Goal: Task Accomplishment & Management: Use online tool/utility

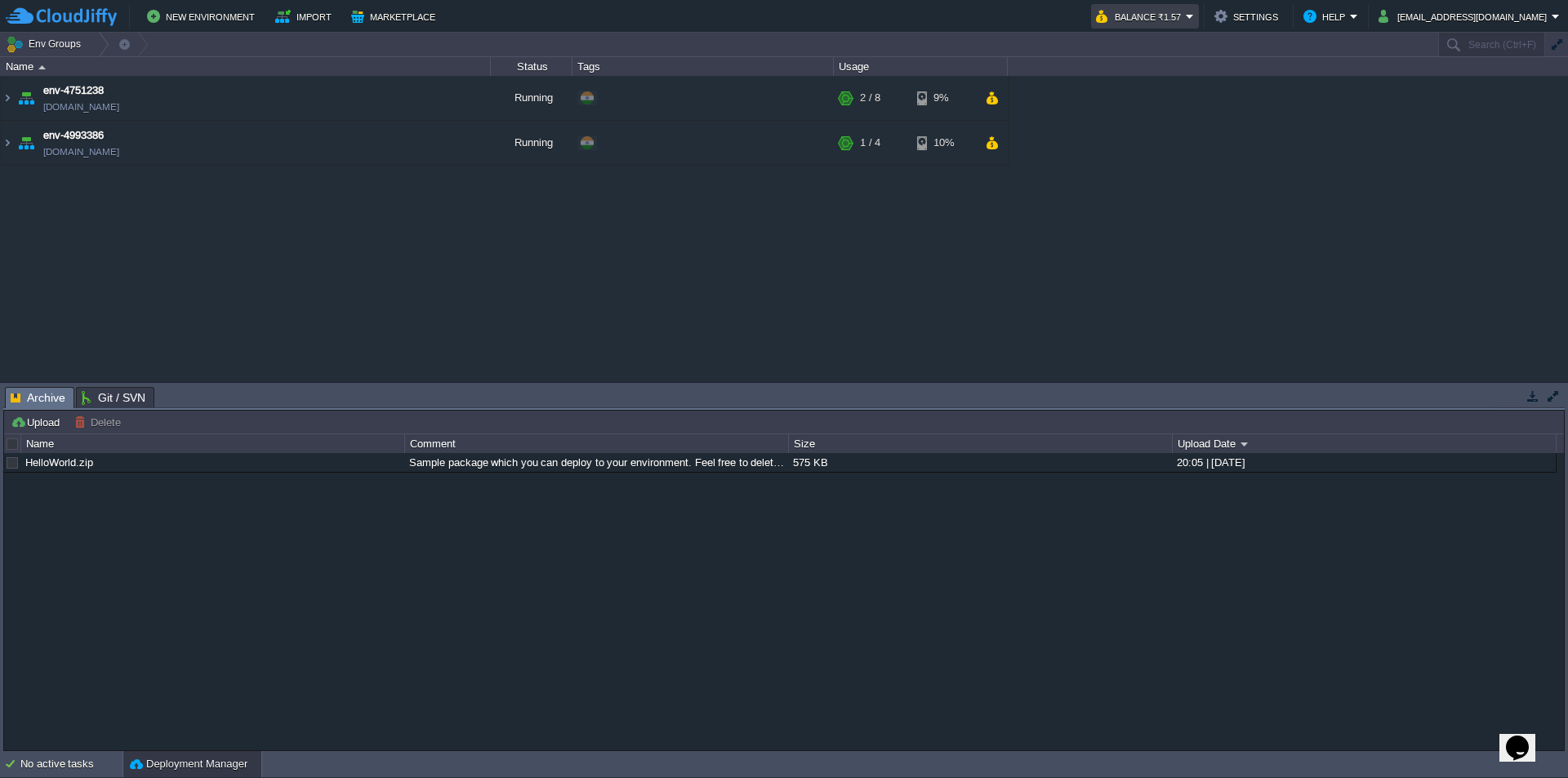
click at [1185, 20] on button "Balance ₹1.57" at bounding box center [1140, 16] width 90 height 20
click at [856, 307] on div "env-4751238 [DOMAIN_NAME] Running + Add to Env Group RAM 13% CPU 1% 2 / 8 9% en…" at bounding box center [784, 228] width 1568 height 305
click at [5, 145] on img at bounding box center [7, 143] width 13 height 44
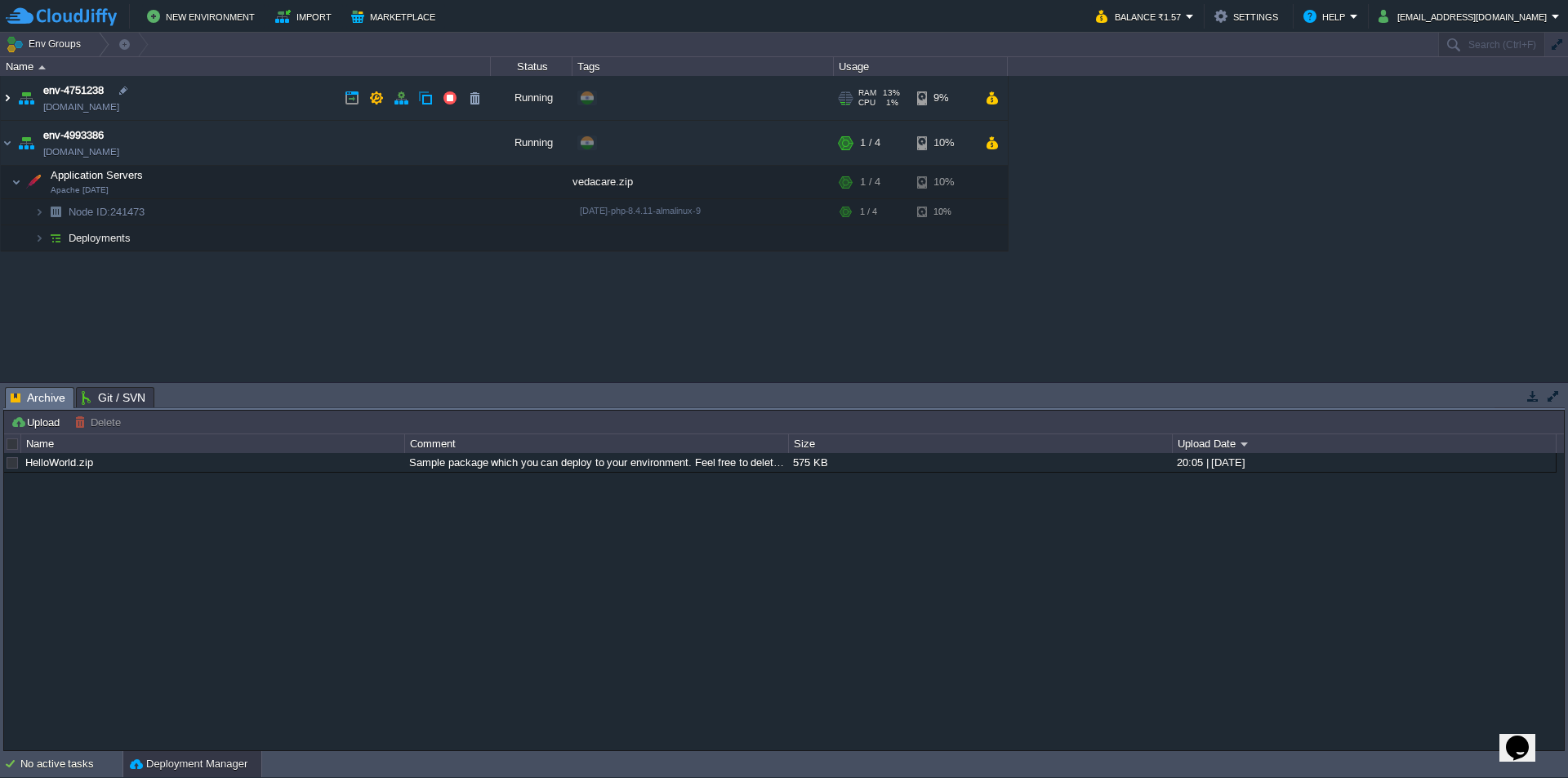
click at [10, 96] on img at bounding box center [7, 97] width 13 height 44
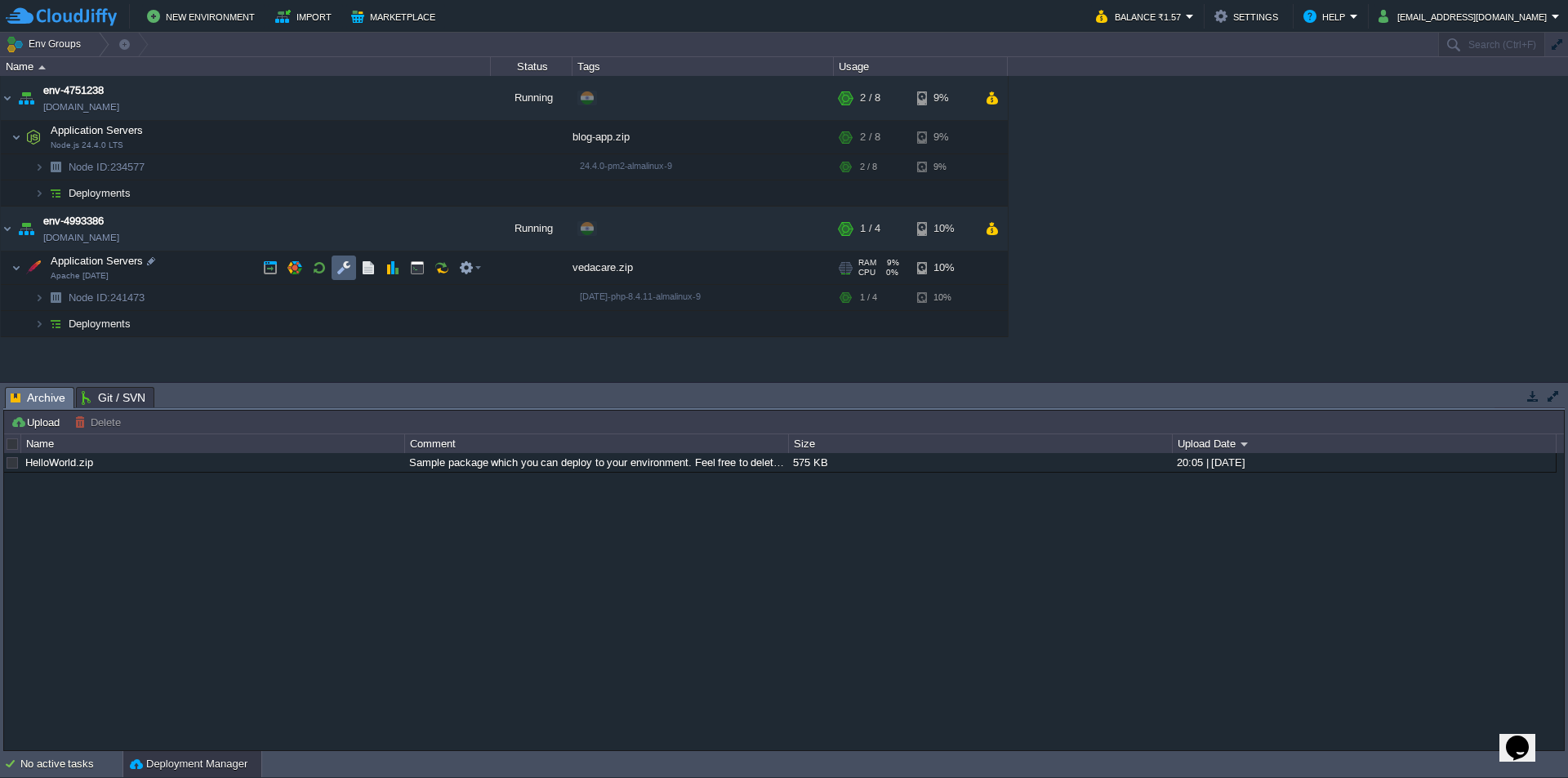
click at [336, 265] on td at bounding box center [344, 268] width 25 height 25
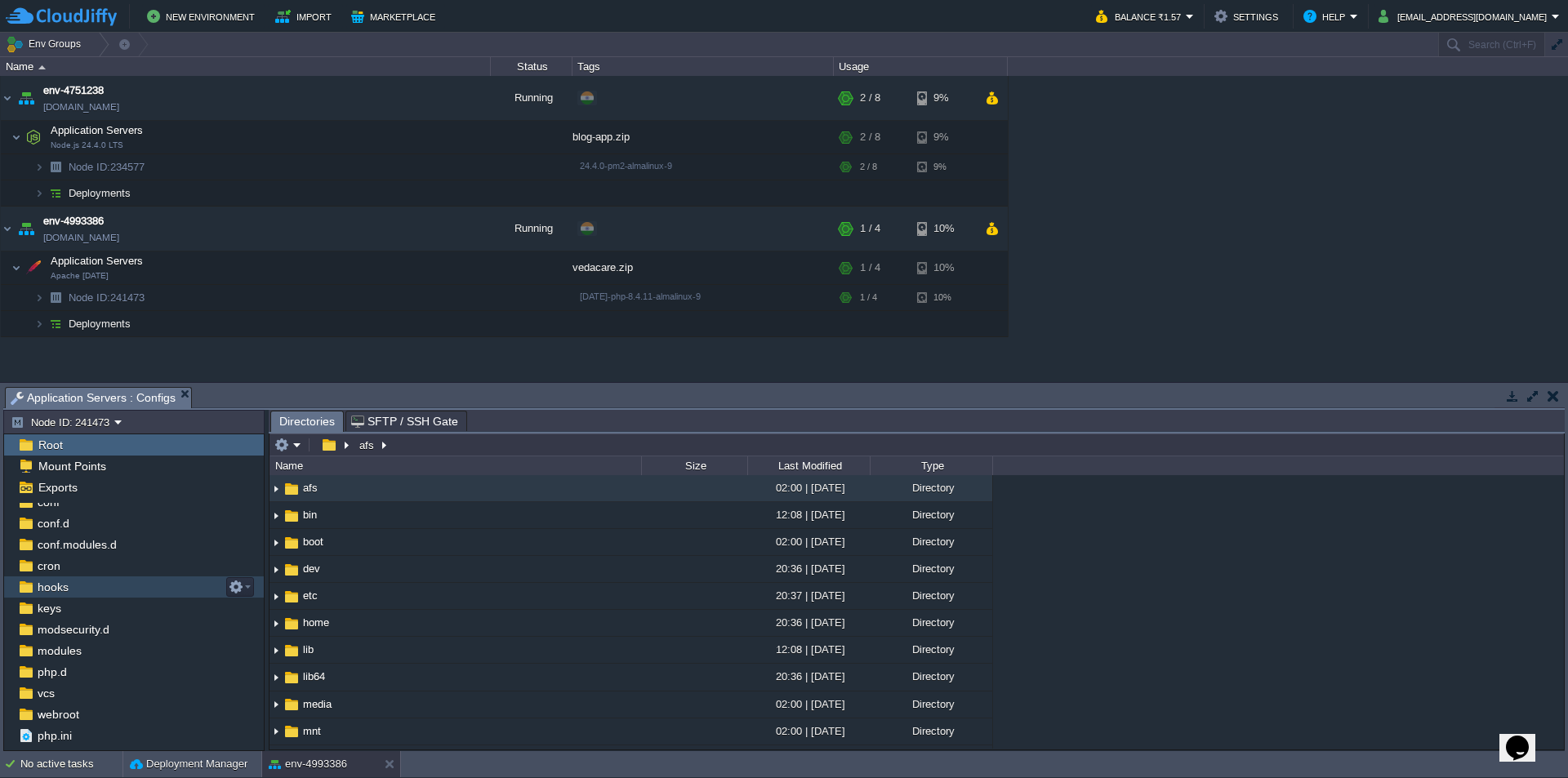
scroll to position [46, 0]
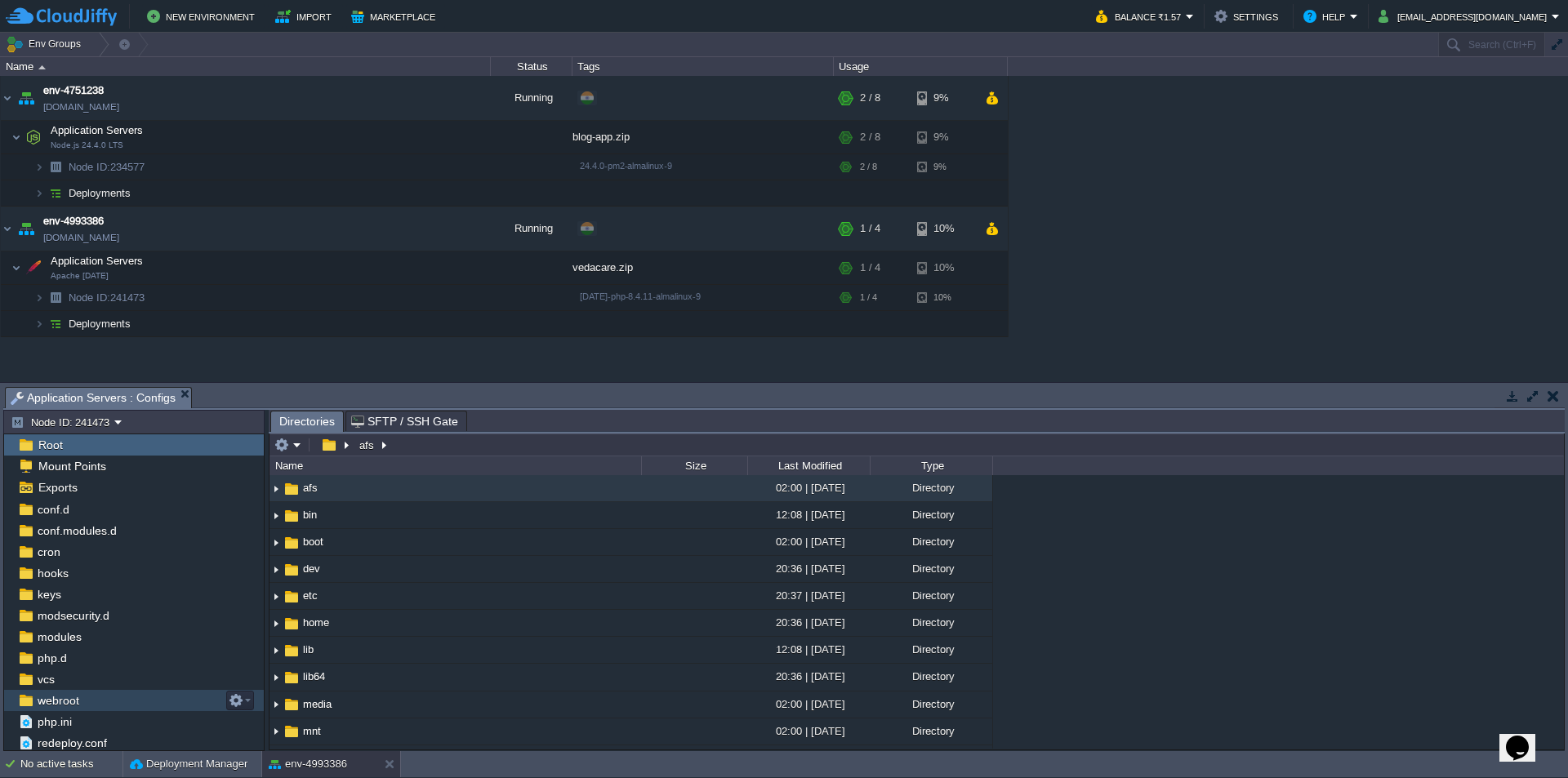
click at [84, 702] on div "webroot" at bounding box center [134, 701] width 260 height 21
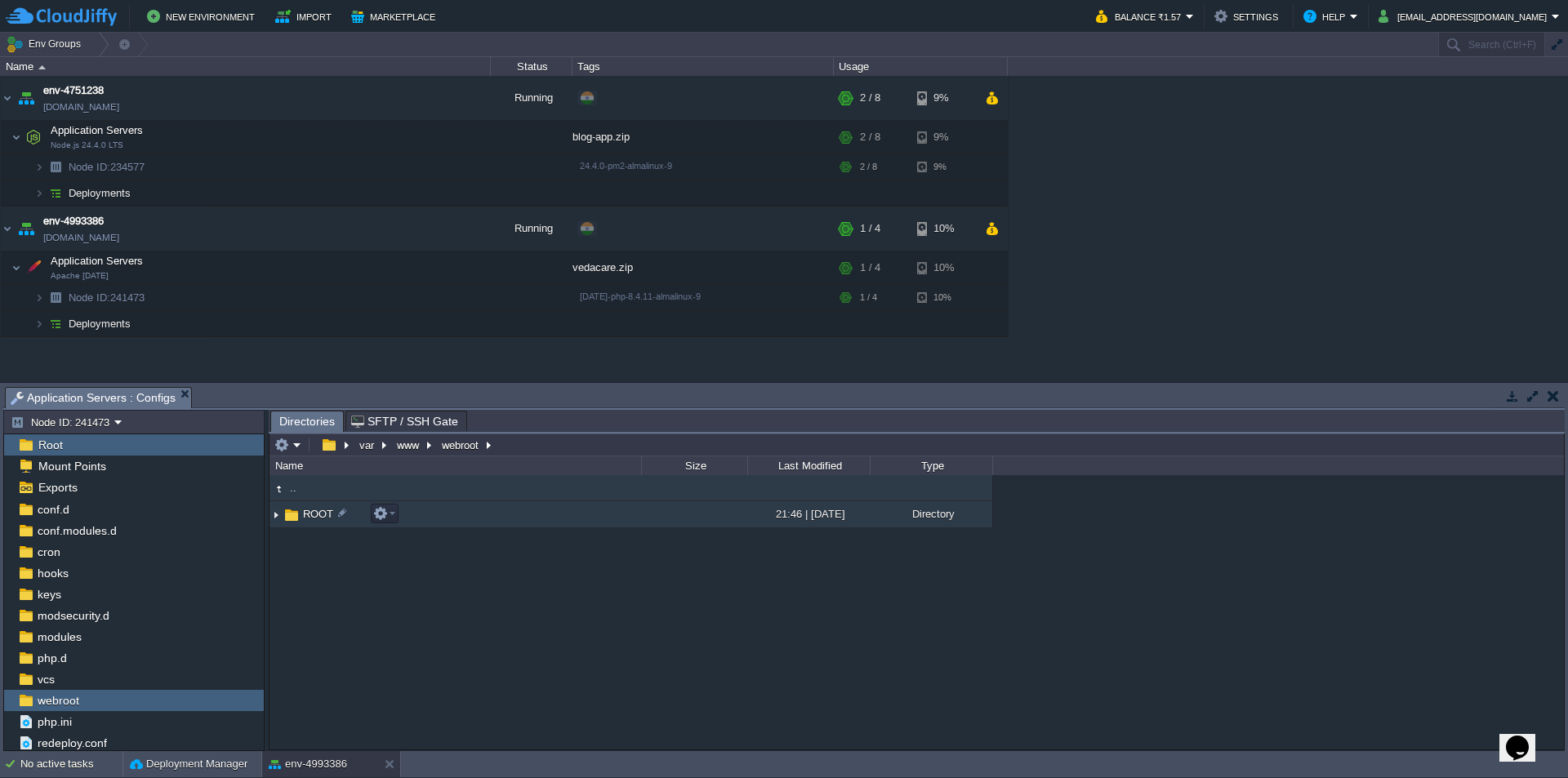
click at [313, 518] on span "ROOT" at bounding box center [318, 513] width 35 height 14
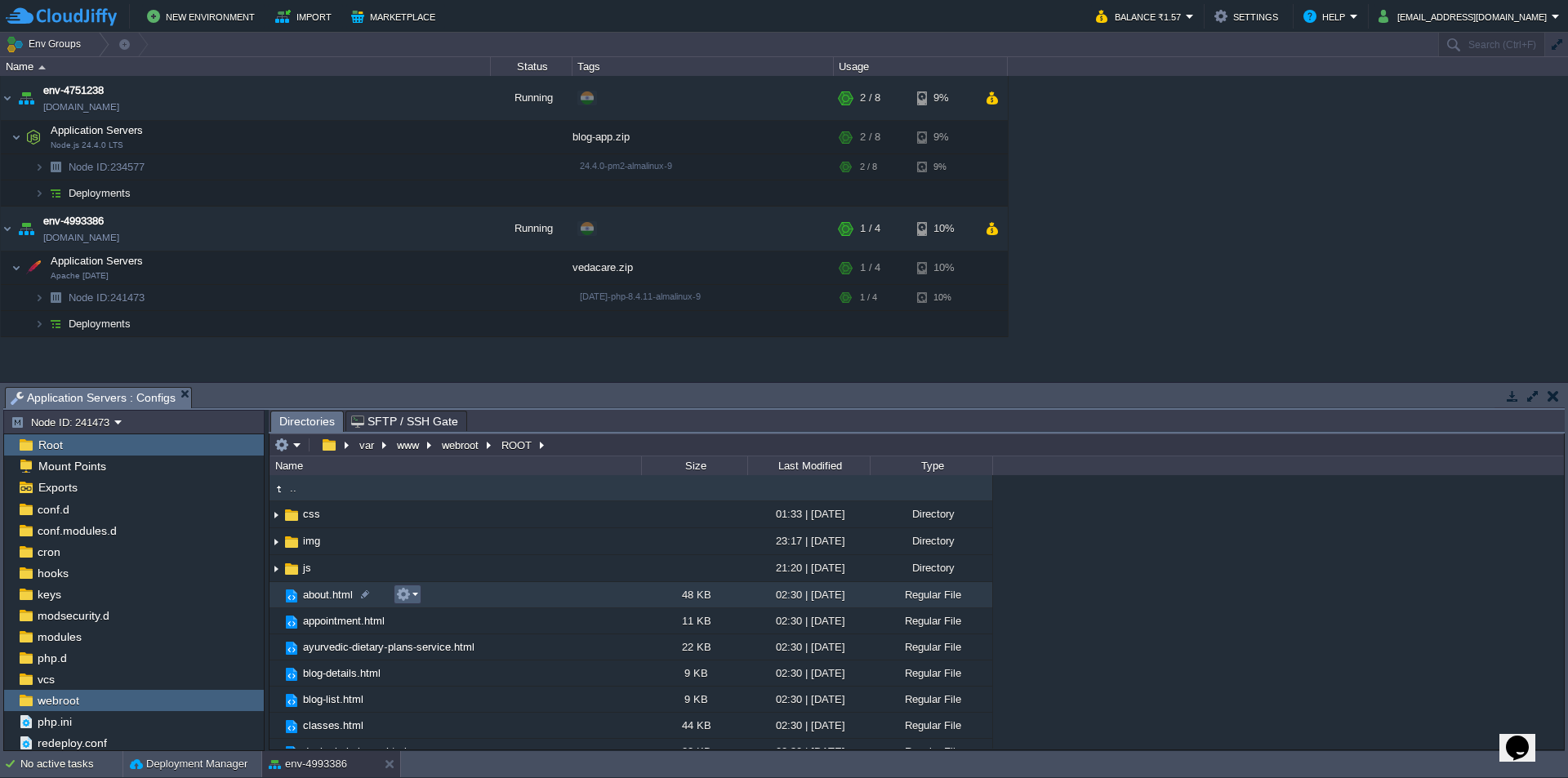
click at [415, 599] on em at bounding box center [406, 594] width 22 height 15
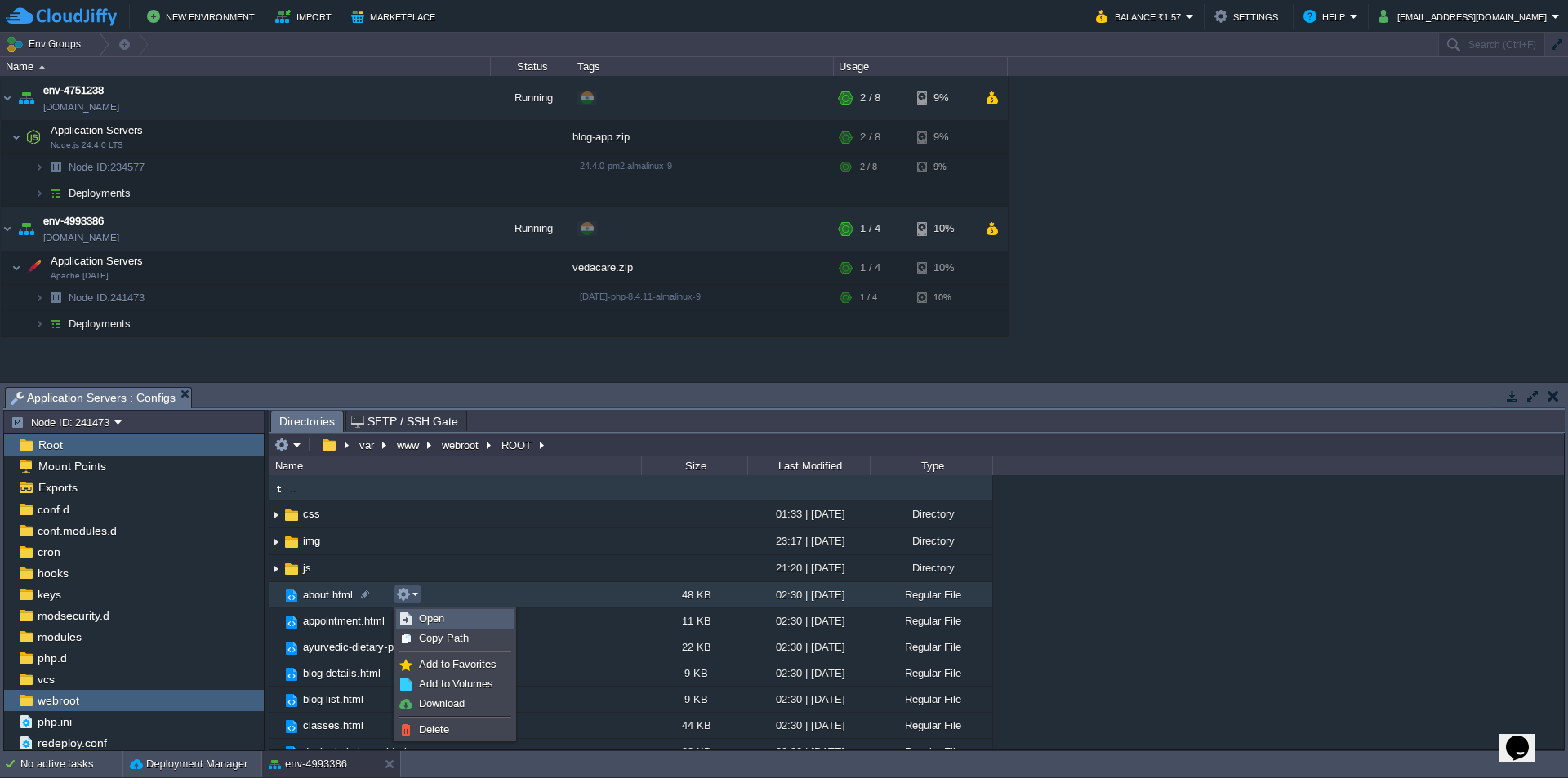
click at [469, 618] on link "Open" at bounding box center [455, 619] width 117 height 18
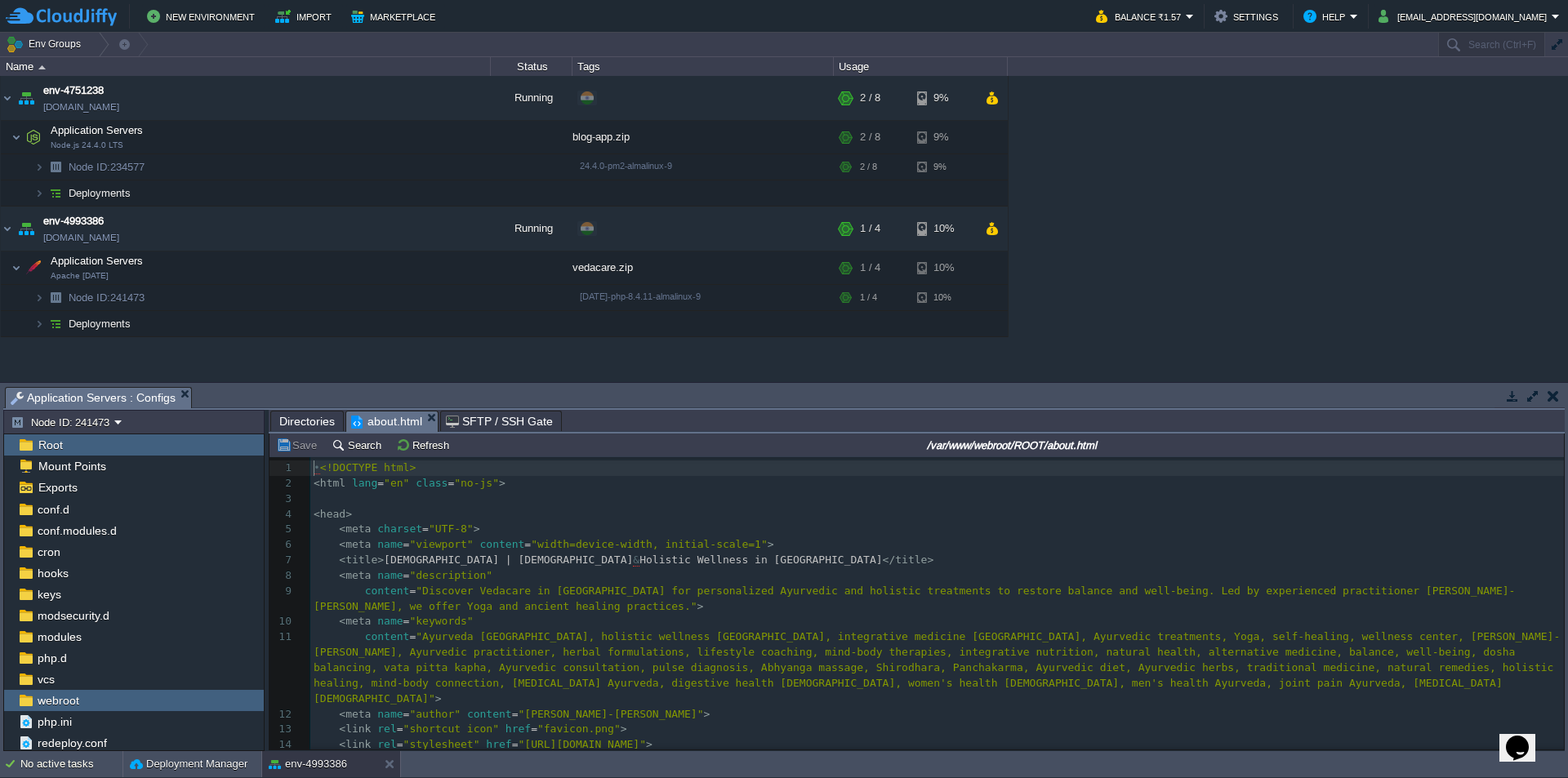
scroll to position [6, 0]
click at [688, 607] on pre "content = "Discover Vedacare in [GEOGRAPHIC_DATA] for personalized Ayurvedic an…" at bounding box center [937, 599] width 1254 height 31
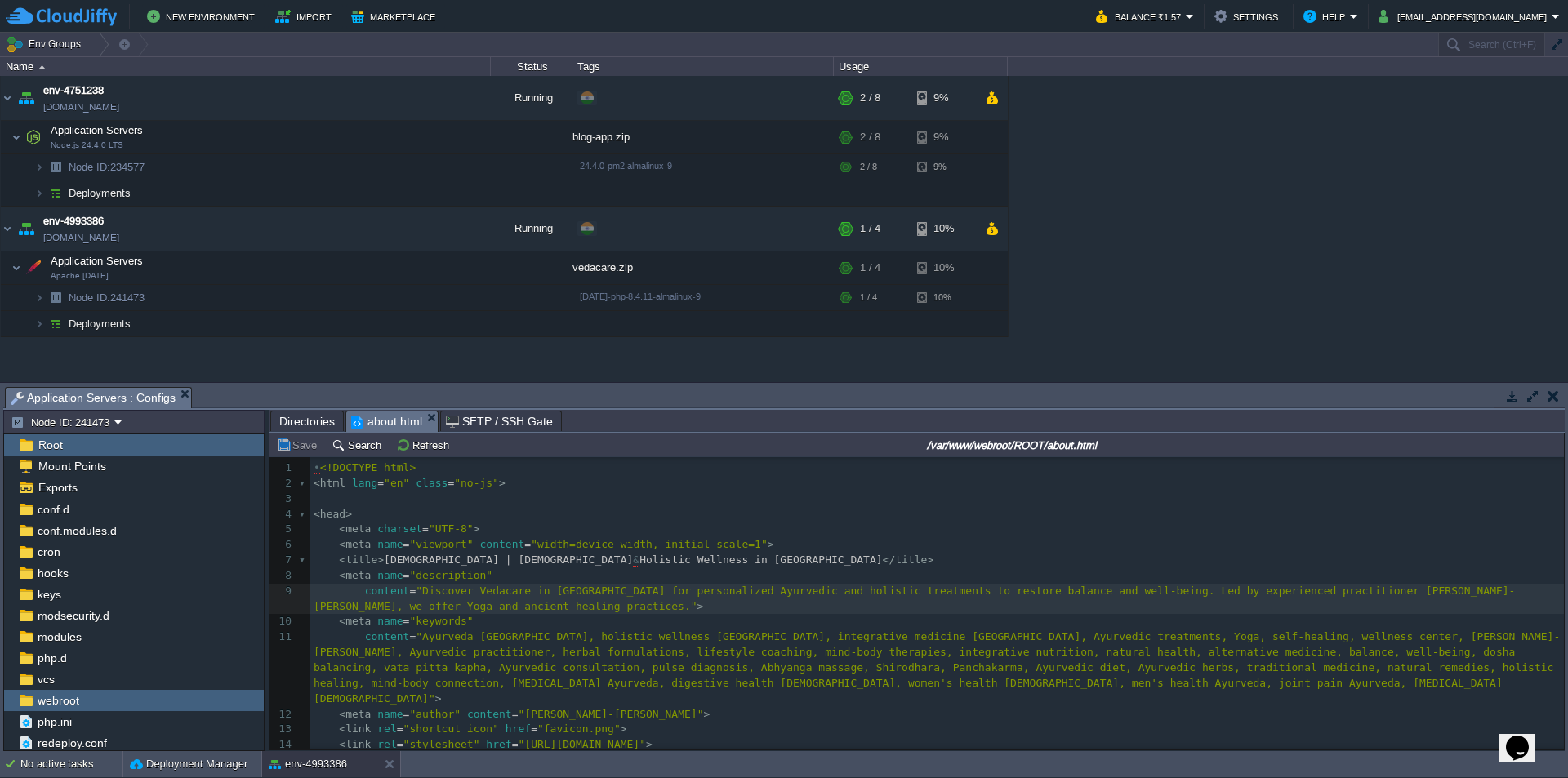
type textarea "-"
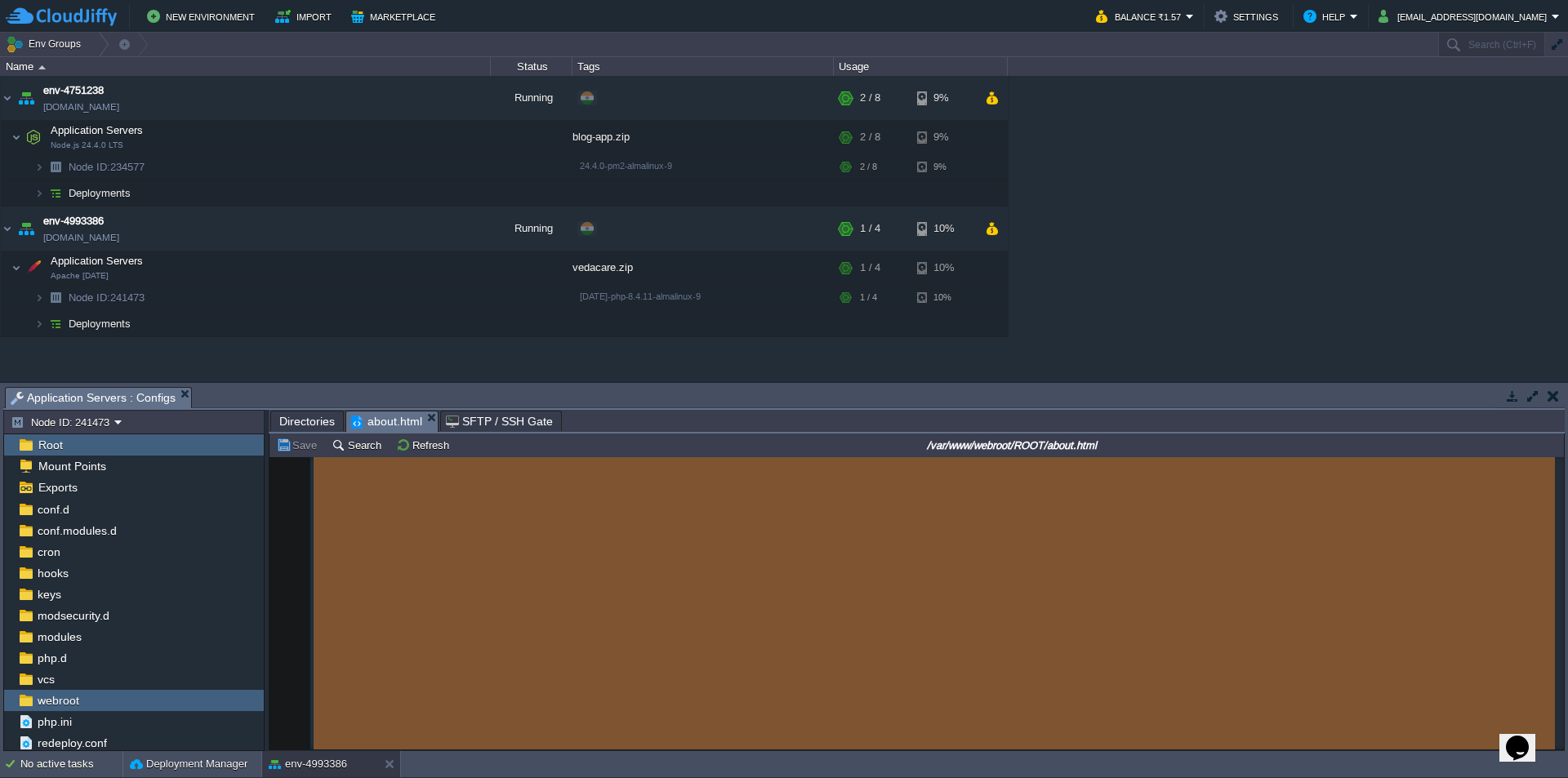
scroll to position [8959, 0]
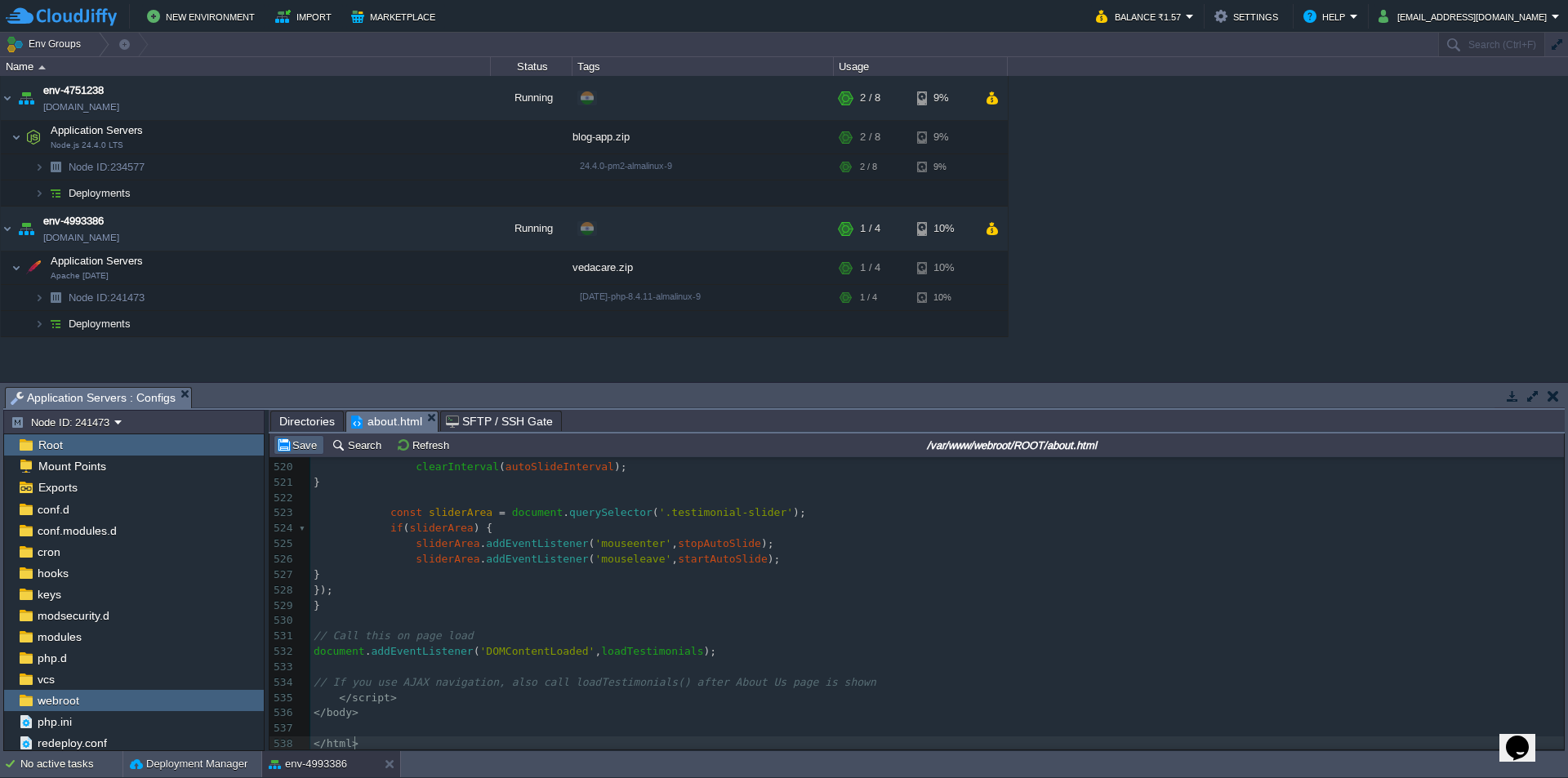
drag, startPoint x: 292, startPoint y: 445, endPoint x: 301, endPoint y: 451, distance: 10.8
click at [293, 445] on button "Save" at bounding box center [298, 445] width 45 height 15
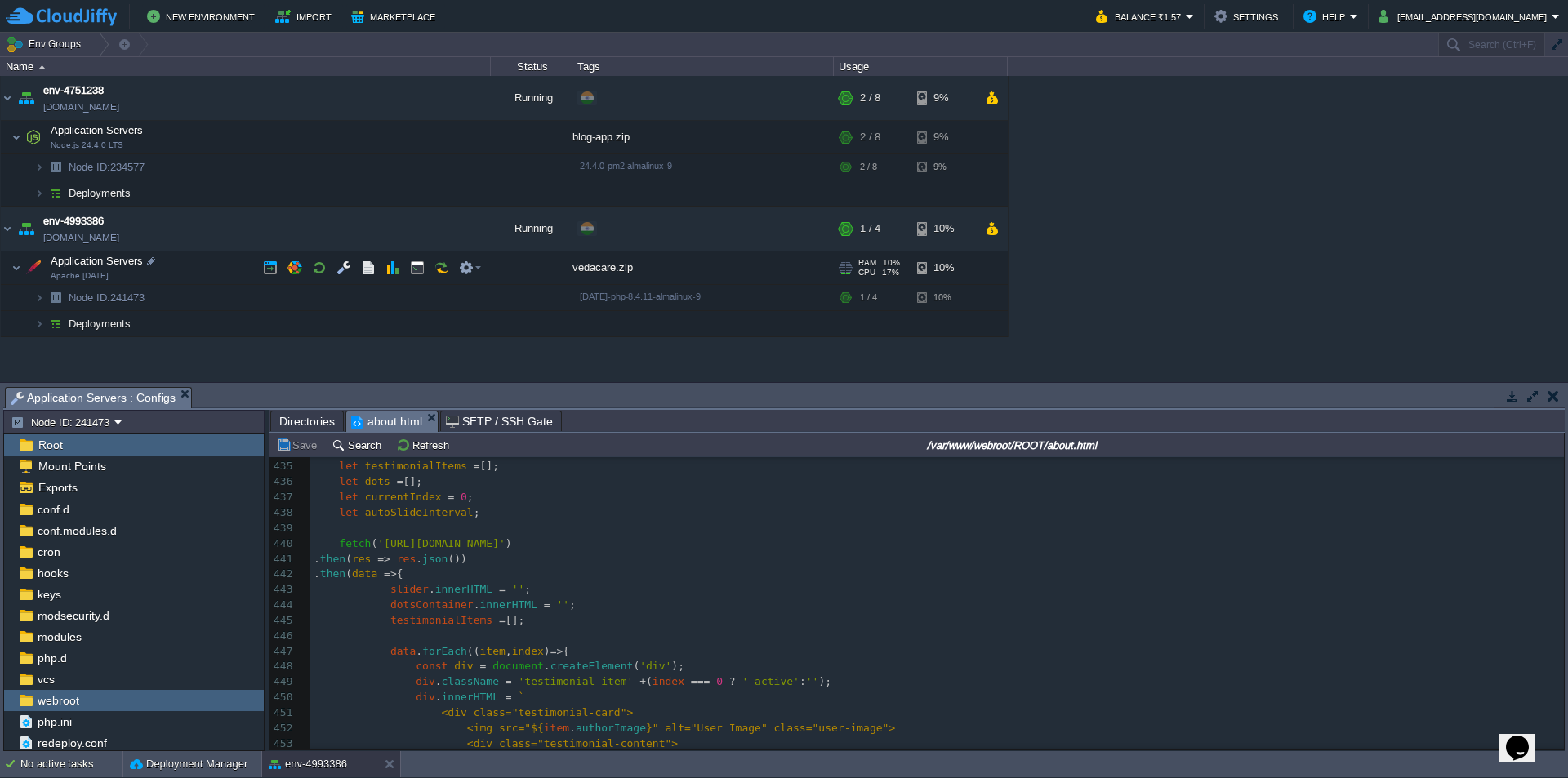
scroll to position [0, 0]
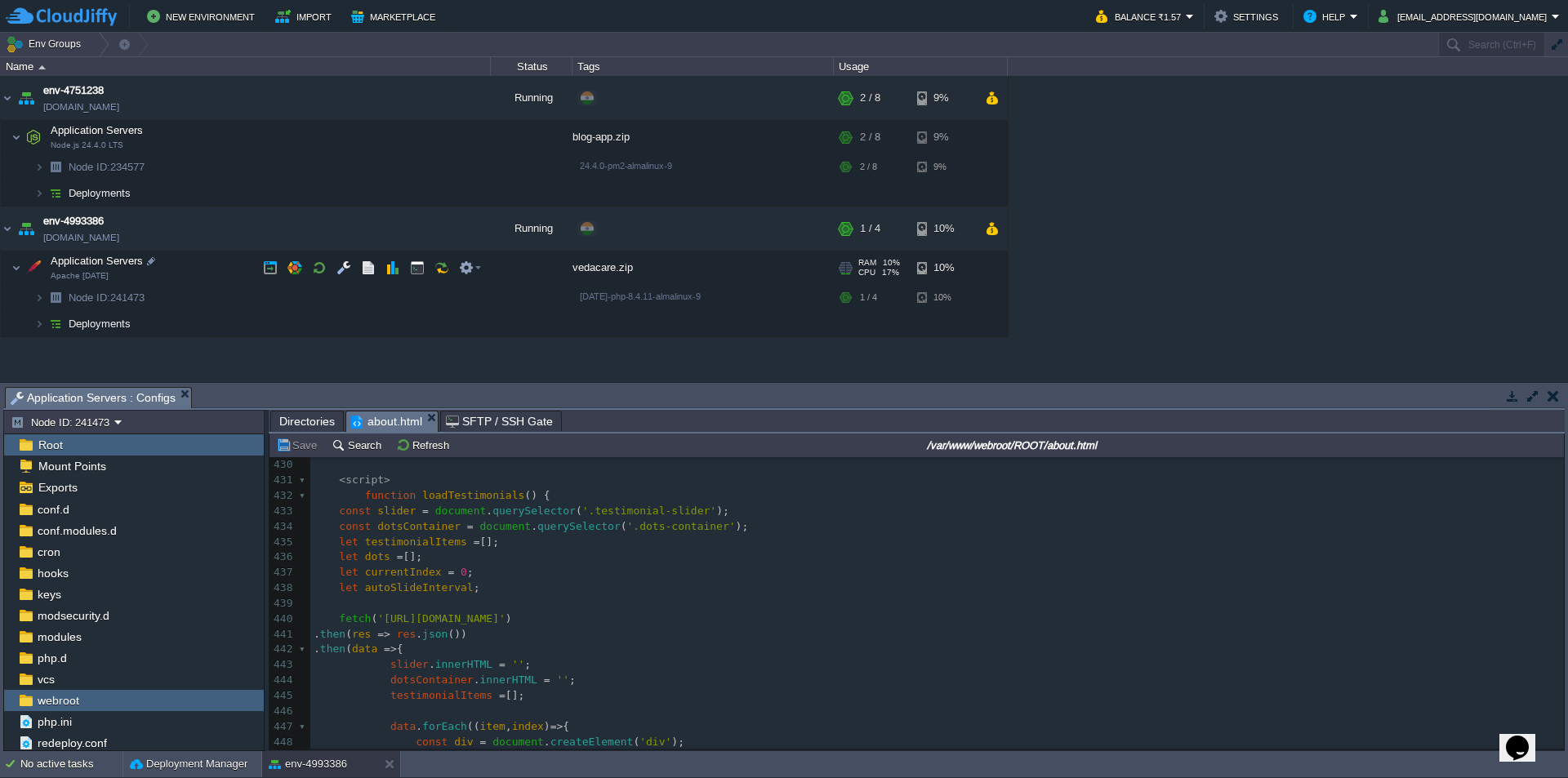
click at [405, 622] on span "'[URL][DOMAIN_NAME]'" at bounding box center [442, 618] width 129 height 12
click at [294, 447] on button "Save" at bounding box center [298, 445] width 45 height 15
click at [307, 422] on span "Directories" at bounding box center [307, 421] width 55 height 20
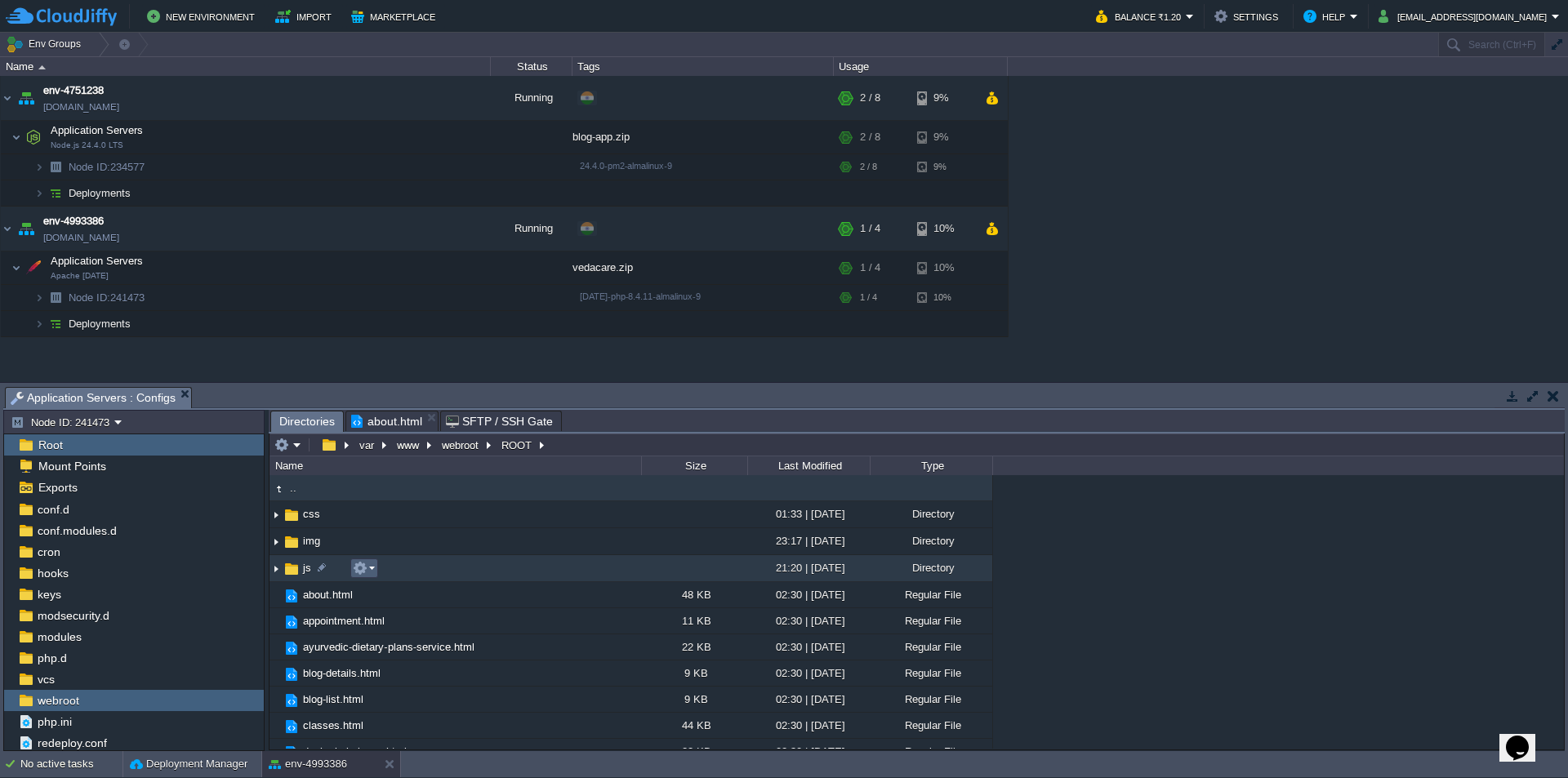
click at [369, 569] on em at bounding box center [364, 569] width 22 height 15
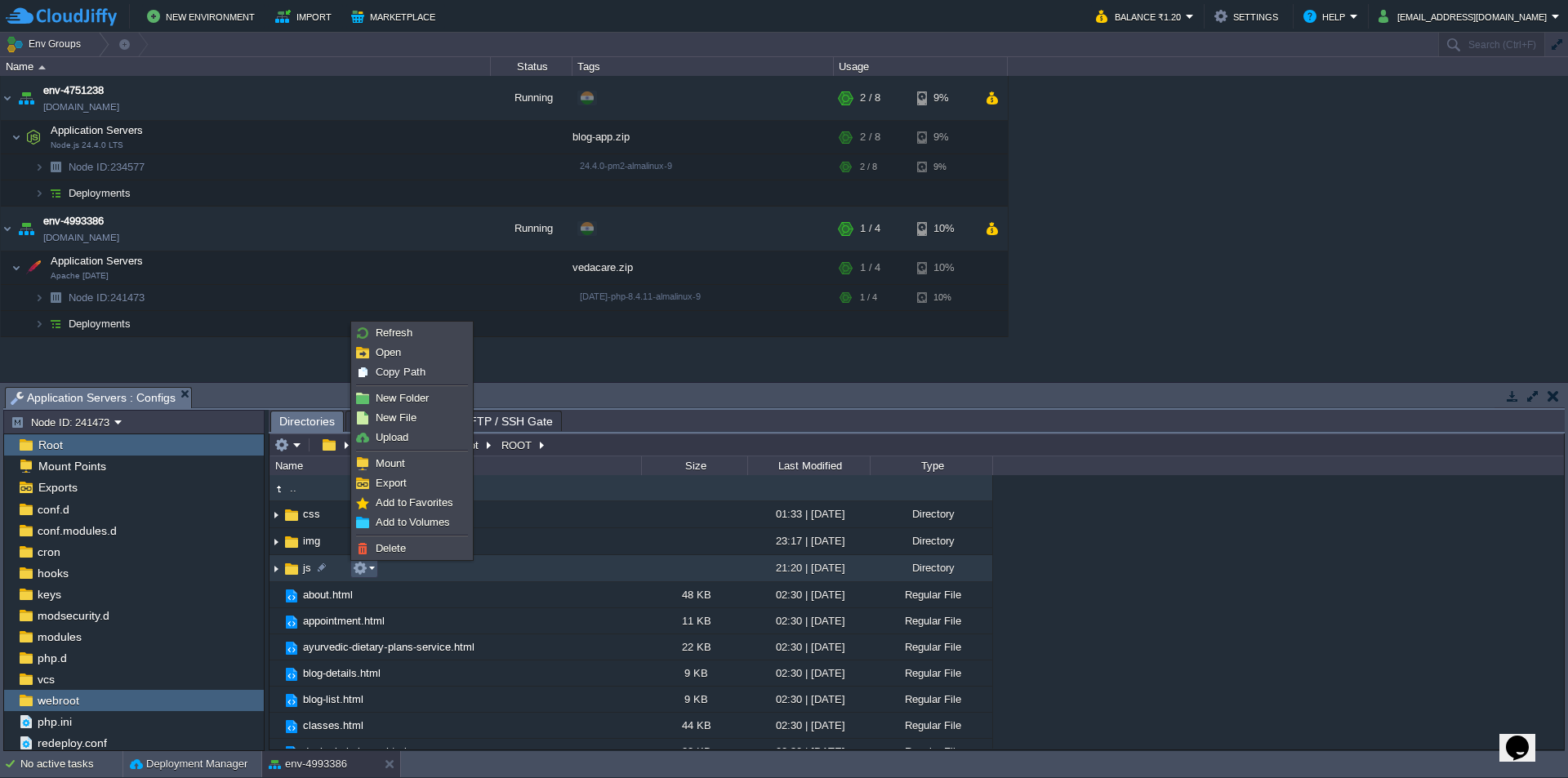
click at [500, 571] on td "js" at bounding box center [455, 569] width 372 height 27
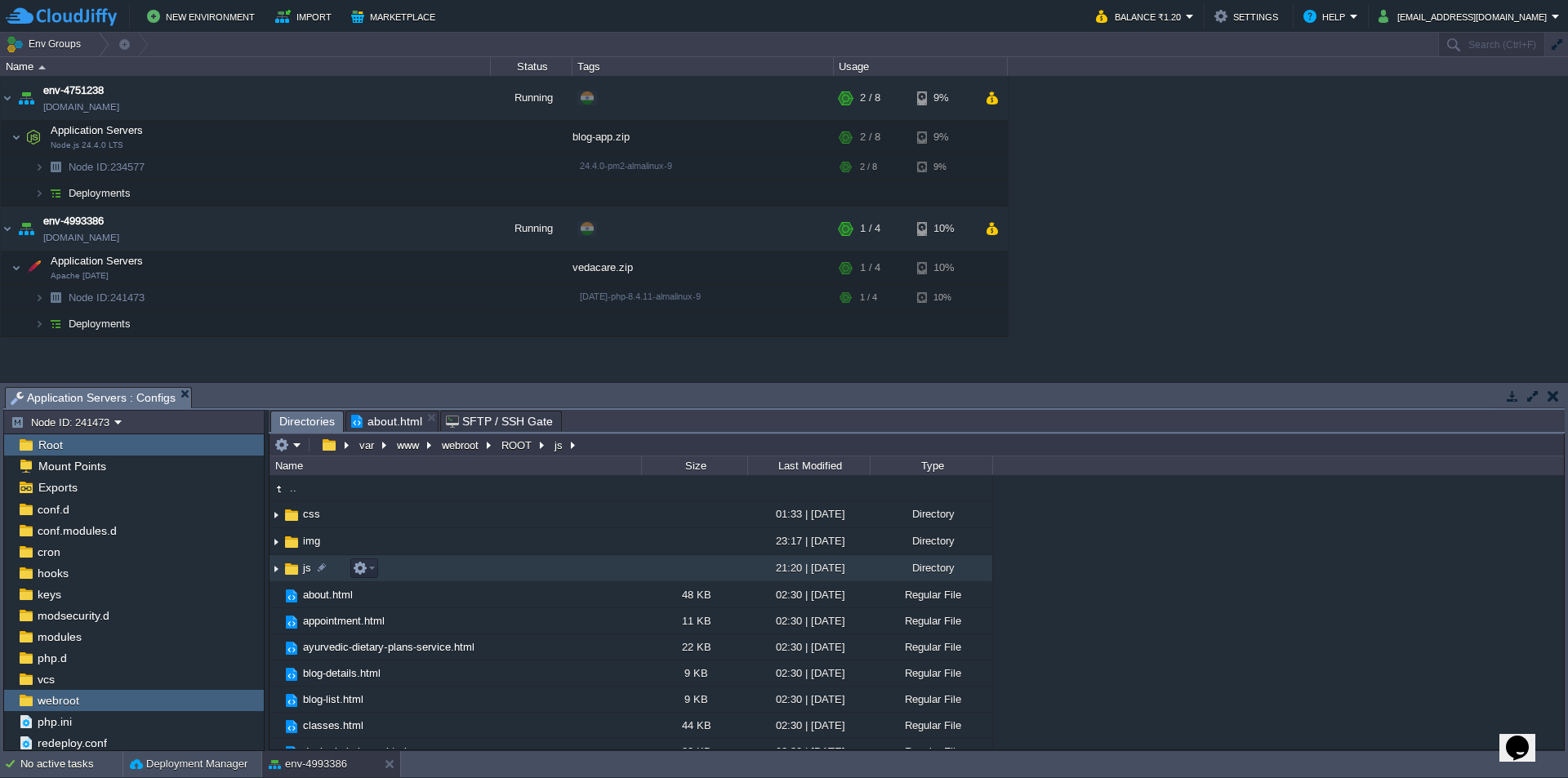
click at [303, 572] on span "js" at bounding box center [307, 568] width 13 height 14
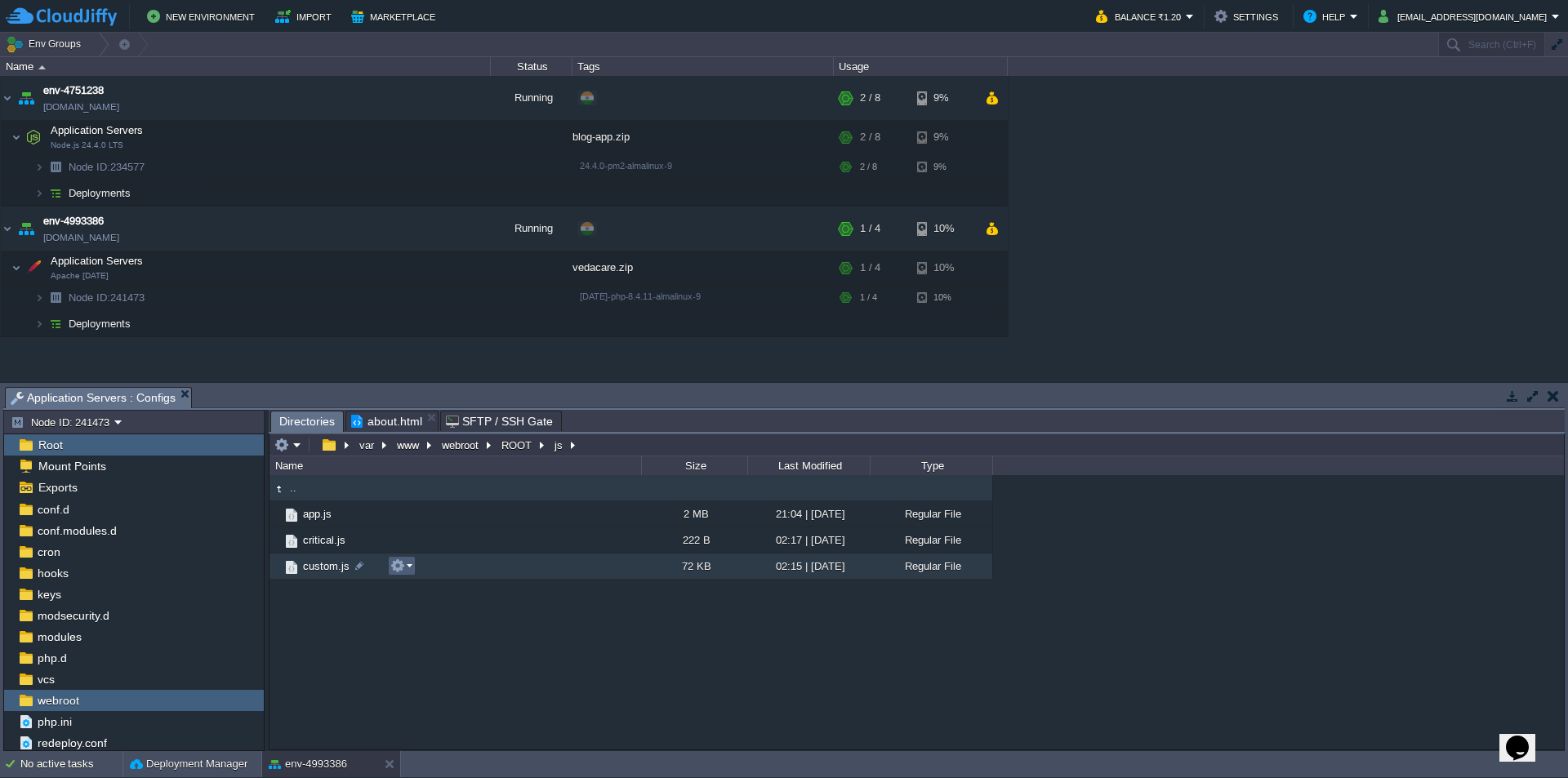
click at [408, 565] on em at bounding box center [401, 566] width 22 height 15
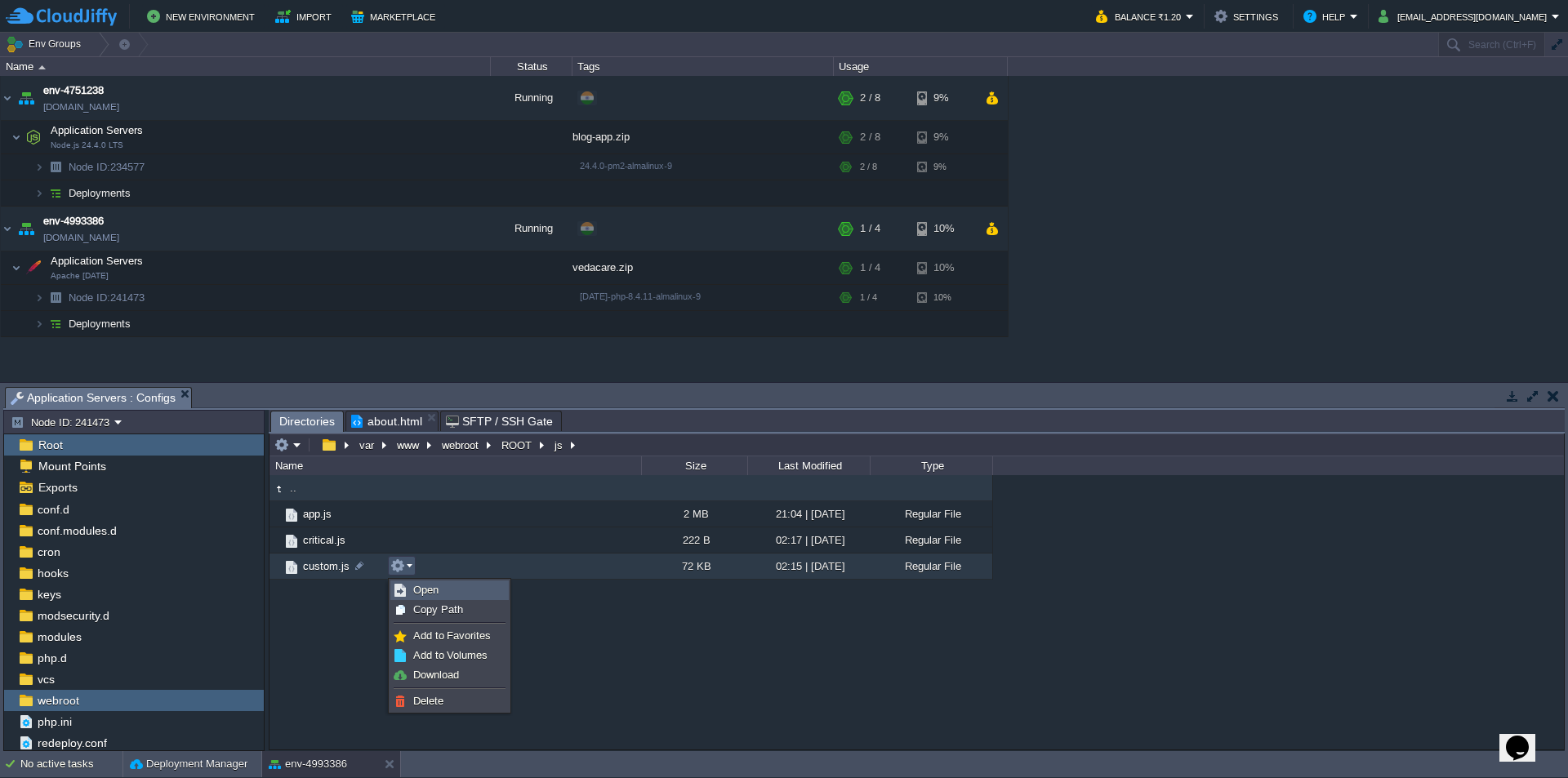
click at [456, 588] on link "Open" at bounding box center [449, 590] width 117 height 18
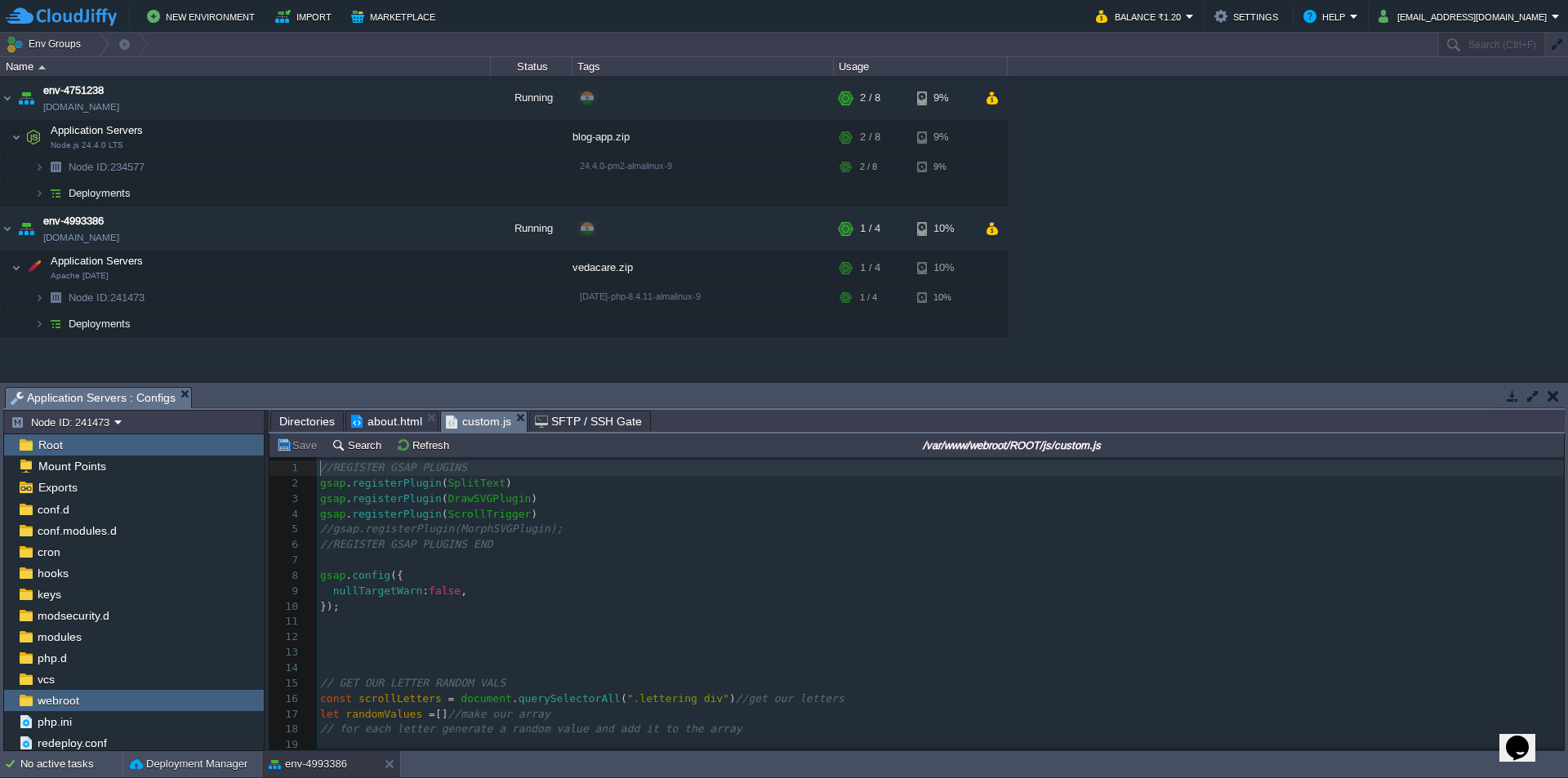
scroll to position [6, 0]
click at [691, 593] on pre "nullTargetWarn : false ," at bounding box center [940, 591] width 1247 height 16
type textarea "-"
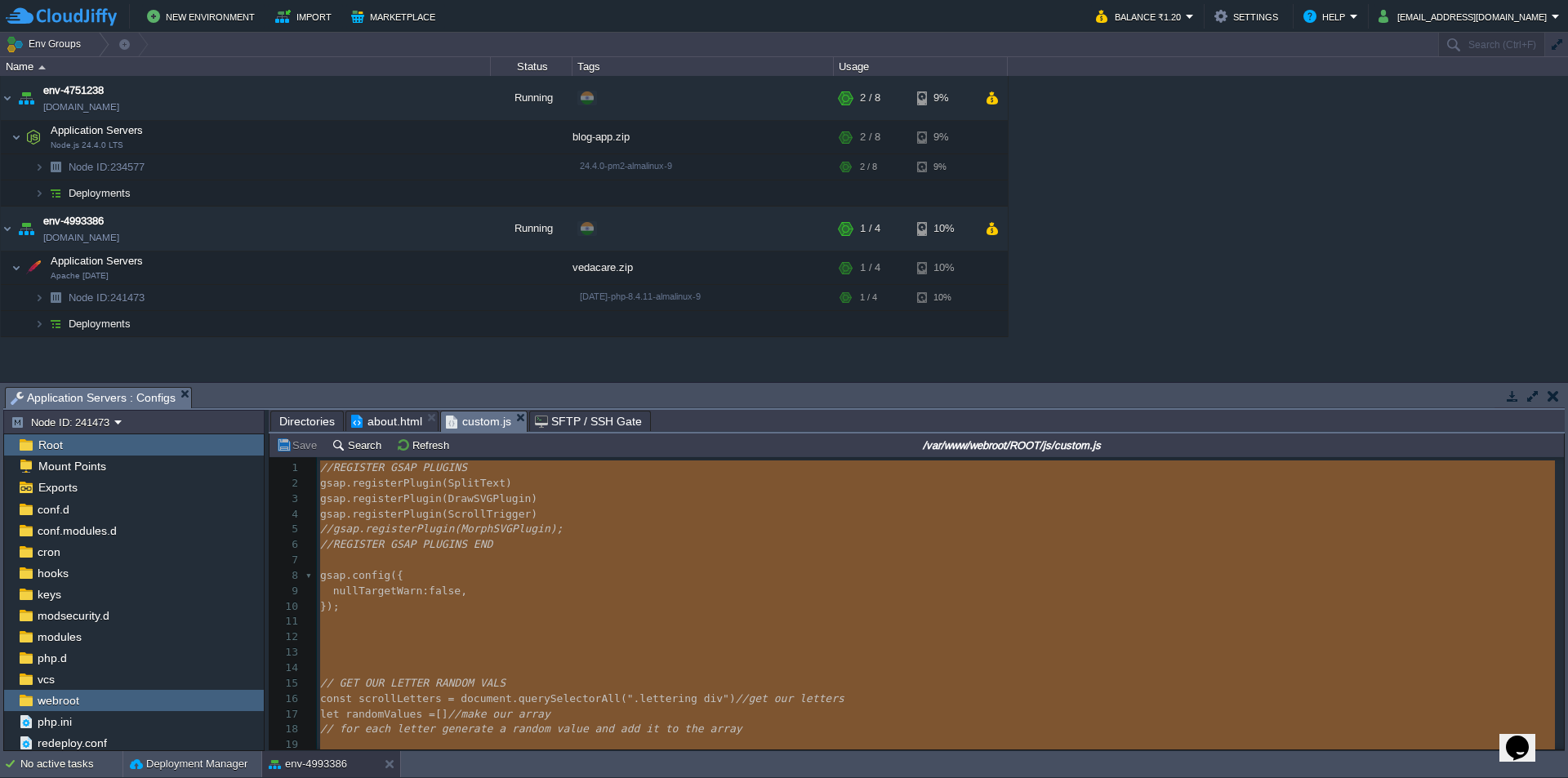
scroll to position [30461, 0]
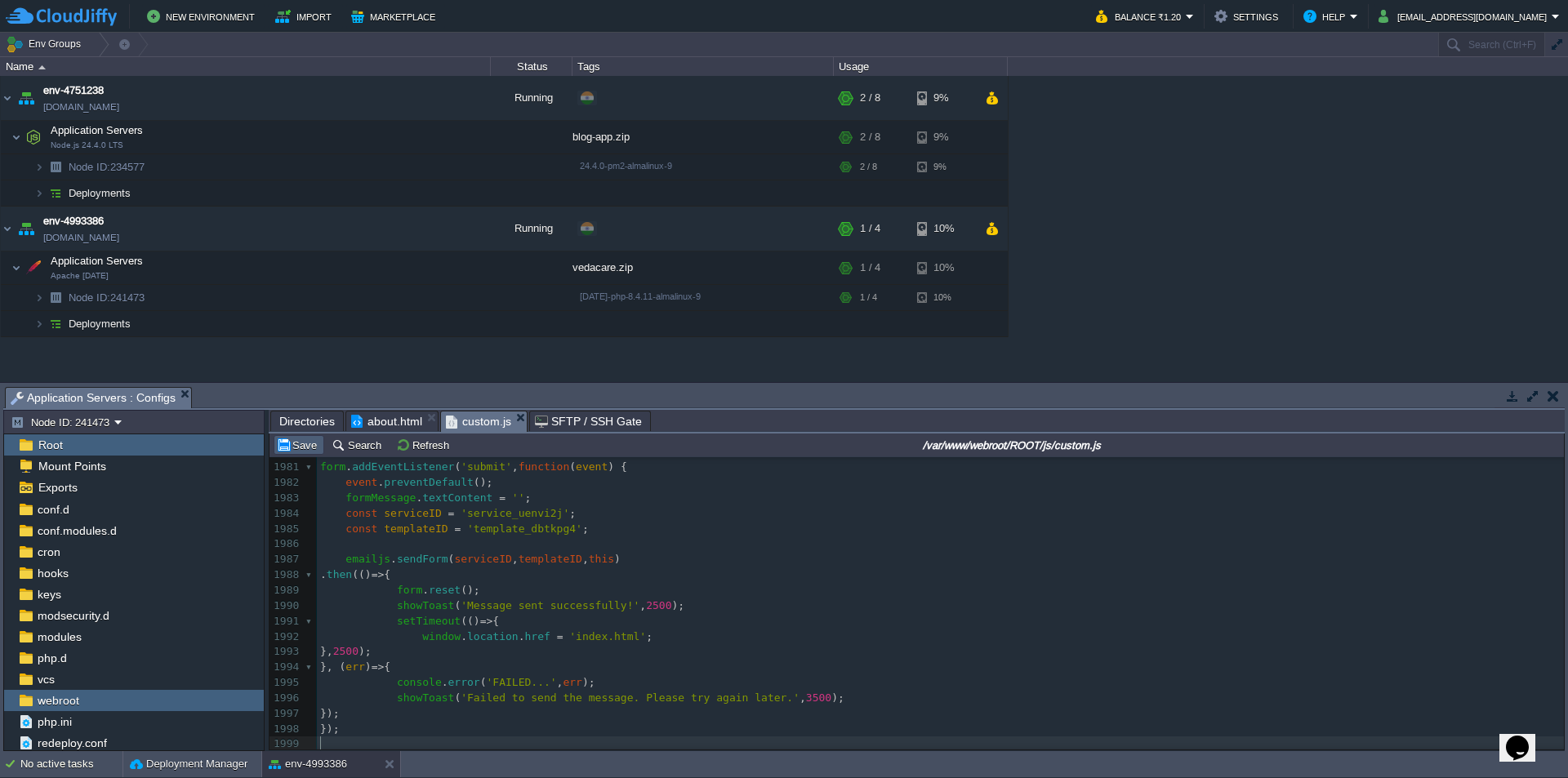
click at [303, 444] on button "Save" at bounding box center [298, 445] width 45 height 15
click at [1068, 26] on td "New Environment Import Marketplace" at bounding box center [542, 16] width 1072 height 25
click at [1185, 13] on button "Balance ₹1.20" at bounding box center [1140, 16] width 90 height 20
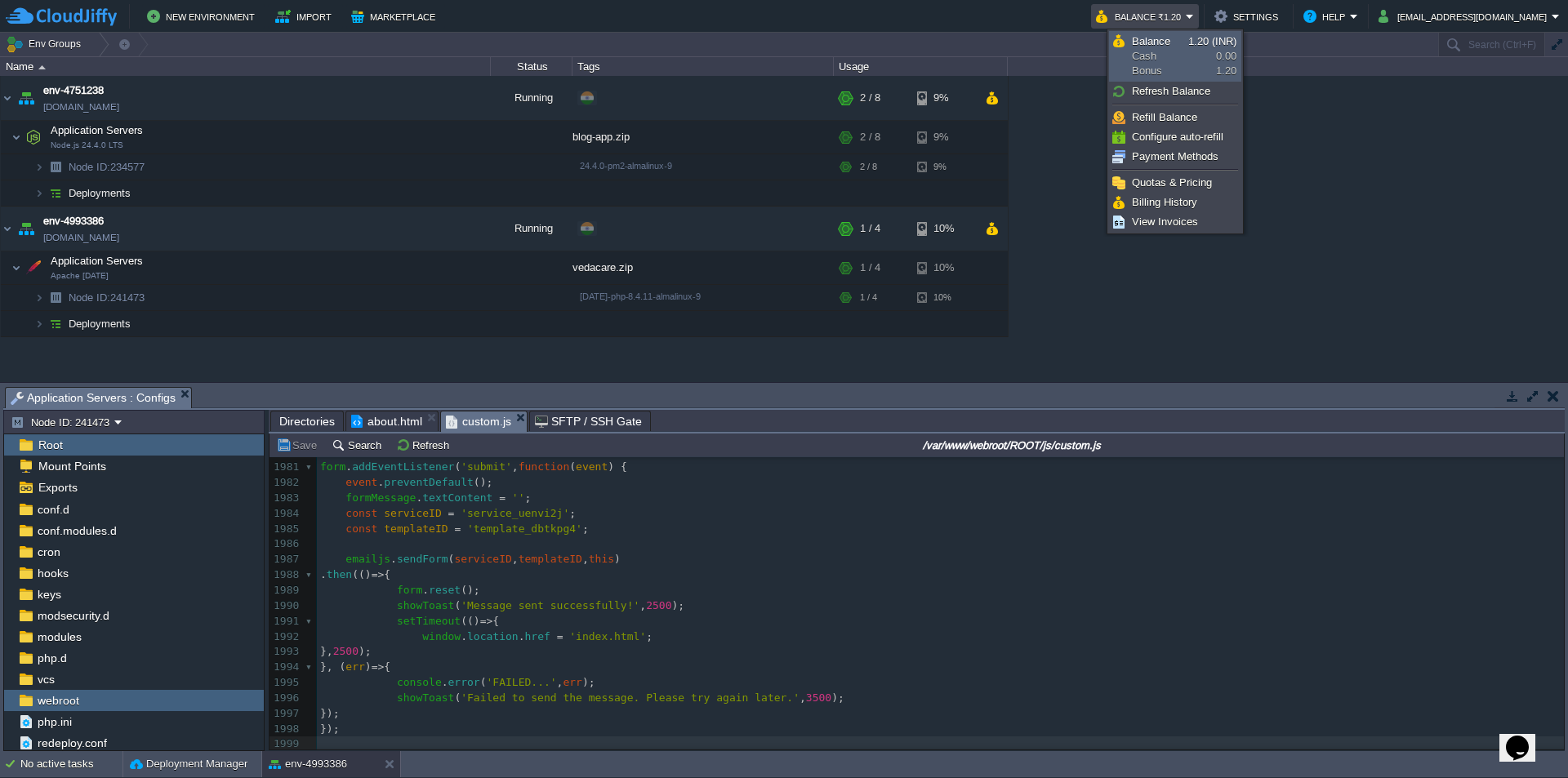
click at [1198, 46] on span "1.20 (INR)" at bounding box center [1212, 41] width 48 height 12
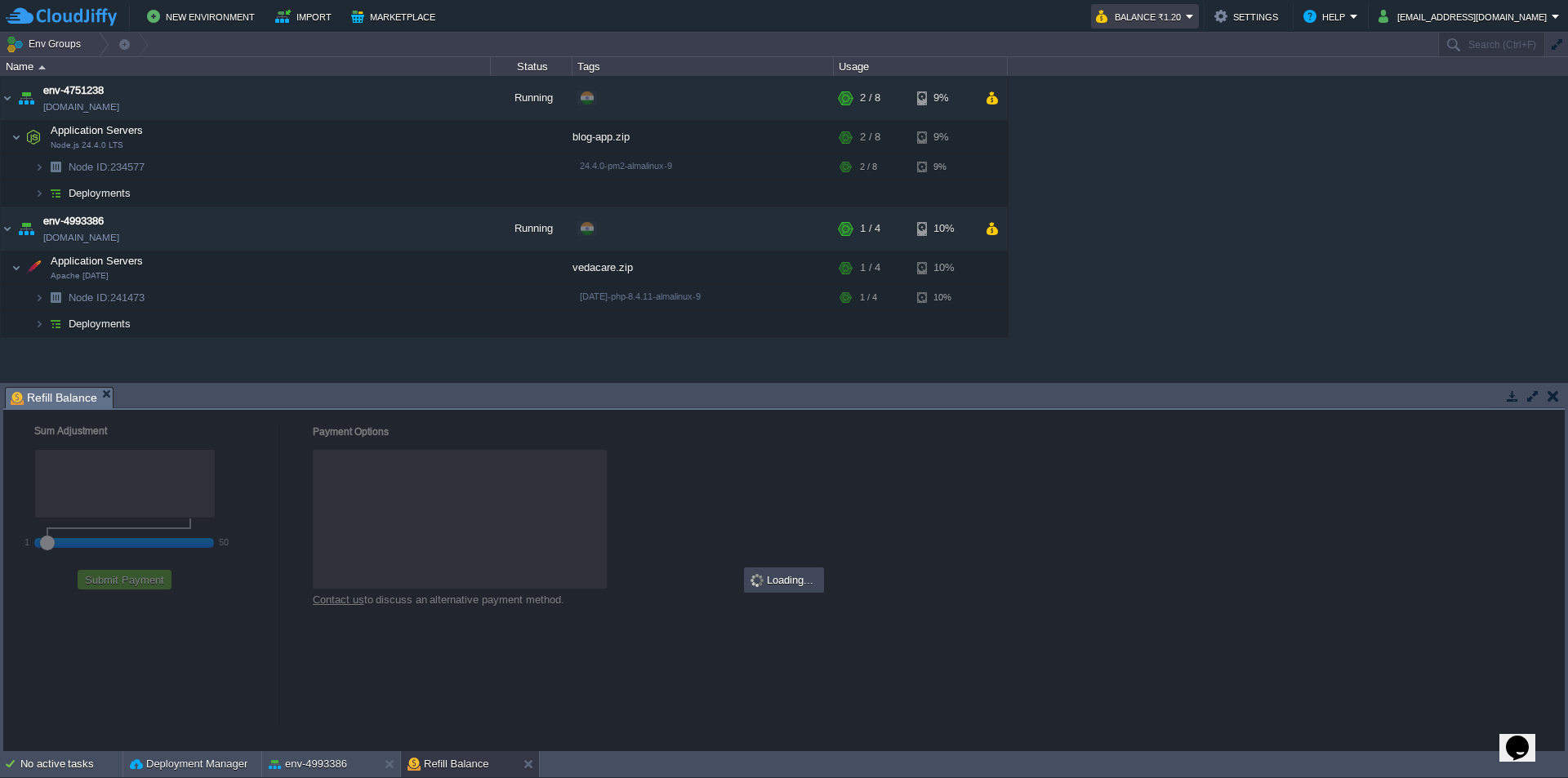
checkbox input "true"
click at [1185, 11] on button "Balance ₹1.20" at bounding box center [1140, 16] width 90 height 20
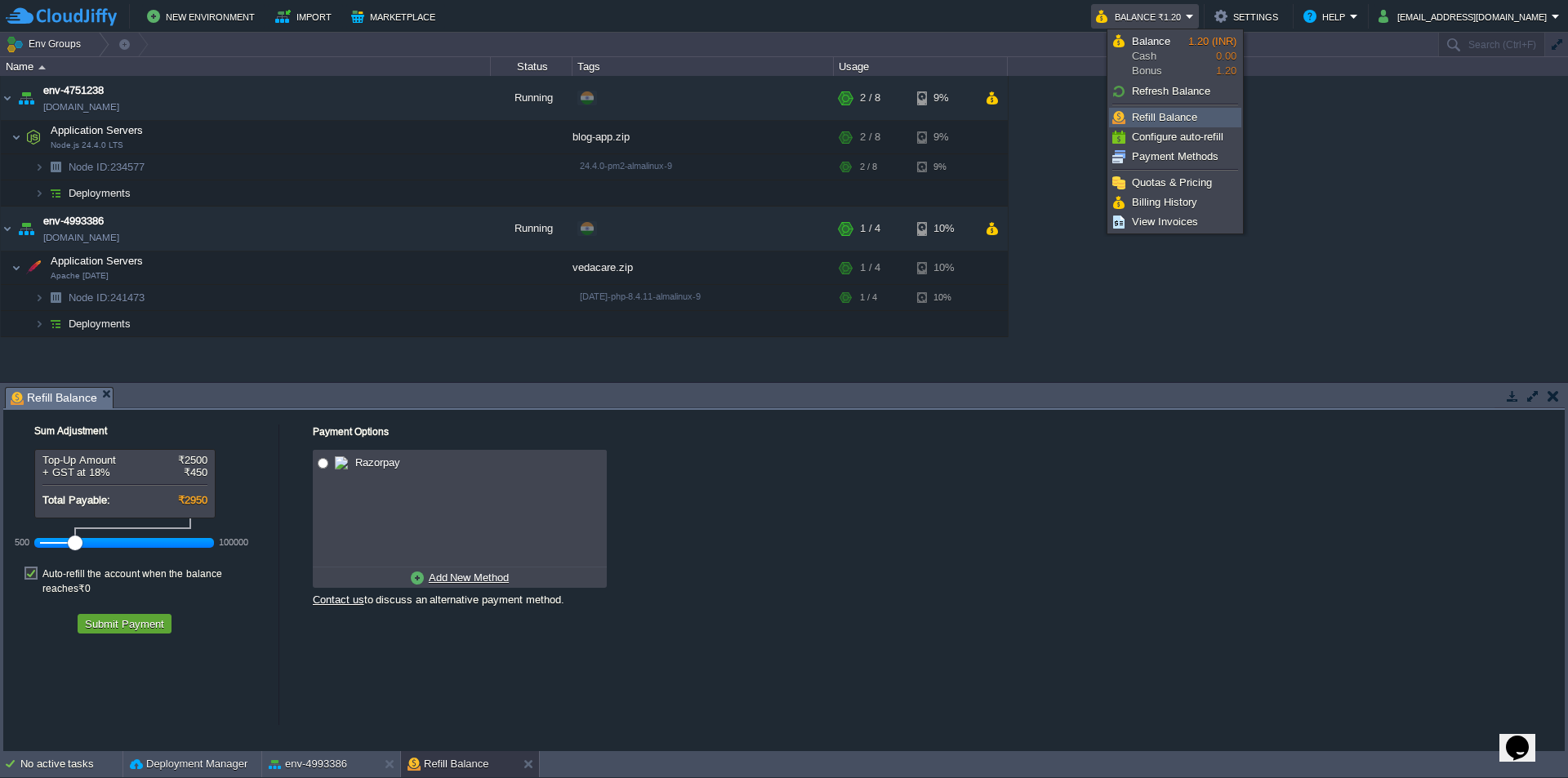
click at [1181, 120] on span "Refill Balance" at bounding box center [1164, 117] width 65 height 12
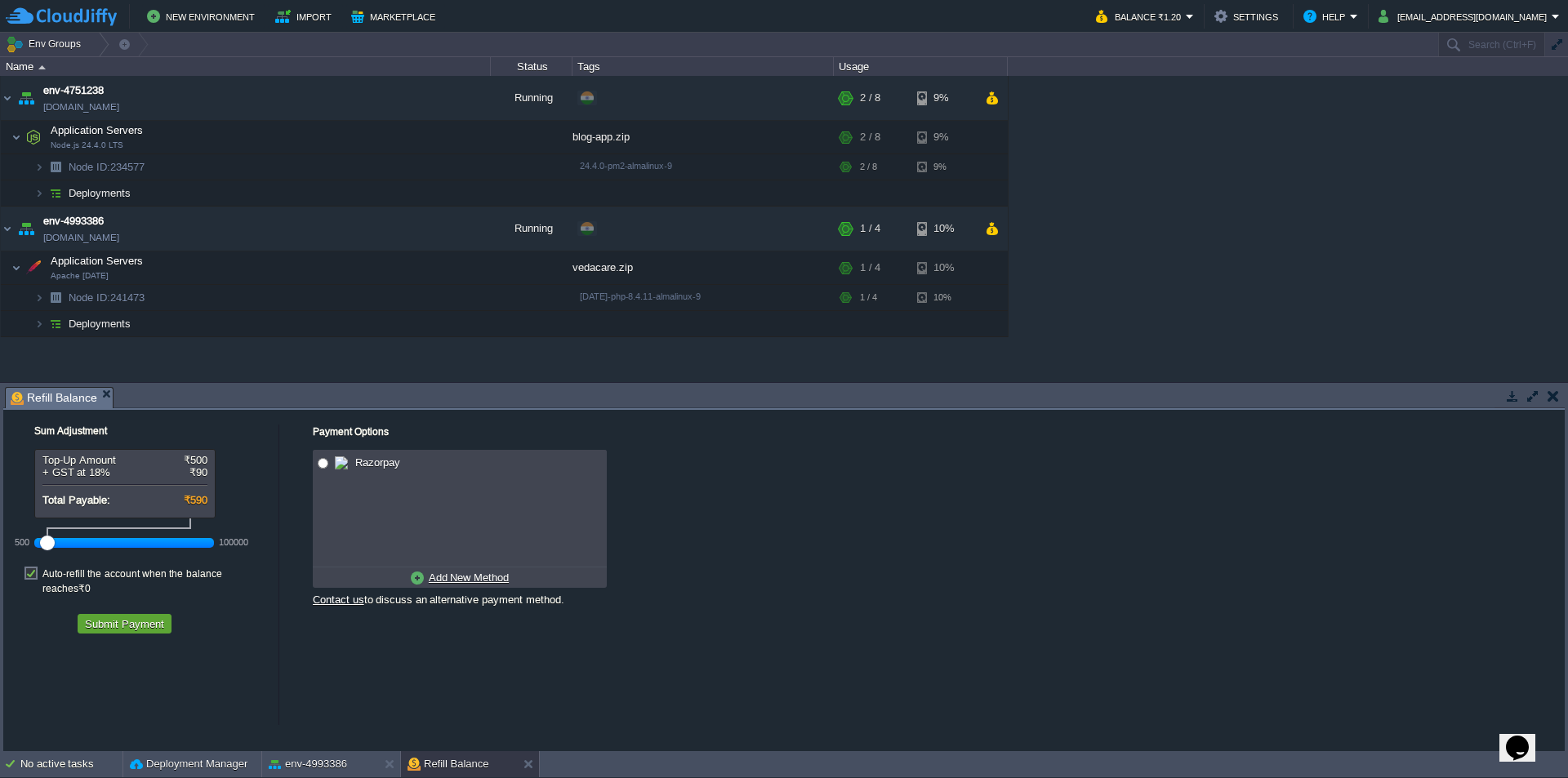
drag, startPoint x: 77, startPoint y: 541, endPoint x: 31, endPoint y: 549, distance: 46.7
click at [31, 549] on div "500 100000" at bounding box center [134, 537] width 245 height 38
drag, startPoint x: 44, startPoint y: 544, endPoint x: 25, endPoint y: 546, distance: 19.1
click at [35, 546] on div "500 100000" at bounding box center [124, 542] width 180 height 27
drag, startPoint x: 45, startPoint y: 544, endPoint x: 15, endPoint y: 542, distance: 30.1
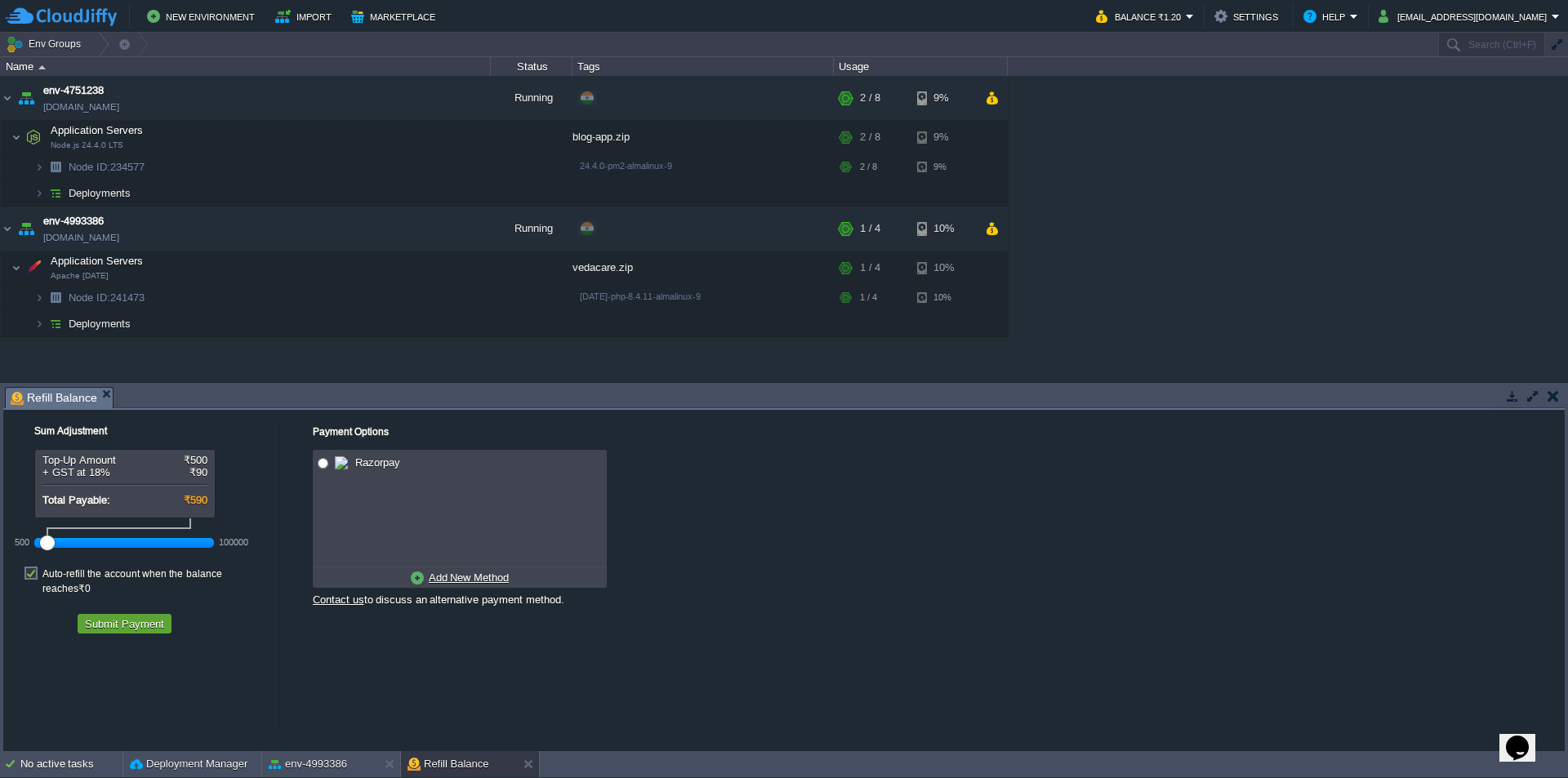
click at [35, 543] on div "500 100000" at bounding box center [124, 542] width 180 height 27
drag, startPoint x: 45, startPoint y: 545, endPoint x: 9, endPoint y: 545, distance: 36.0
click at [9, 545] on div "Sum Adjustment Top-Up Amount ₹500 + GST at 18% ₹90 Total Payable: ₹590 500 1000…" at bounding box center [141, 525] width 275 height 232
click at [154, 491] on div "Top-Up Amount ₹500 + GST at 18% ₹90 Total Payable: ₹590" at bounding box center [125, 480] width 180 height 60
drag, startPoint x: 45, startPoint y: 545, endPoint x: 0, endPoint y: 550, distance: 45.3
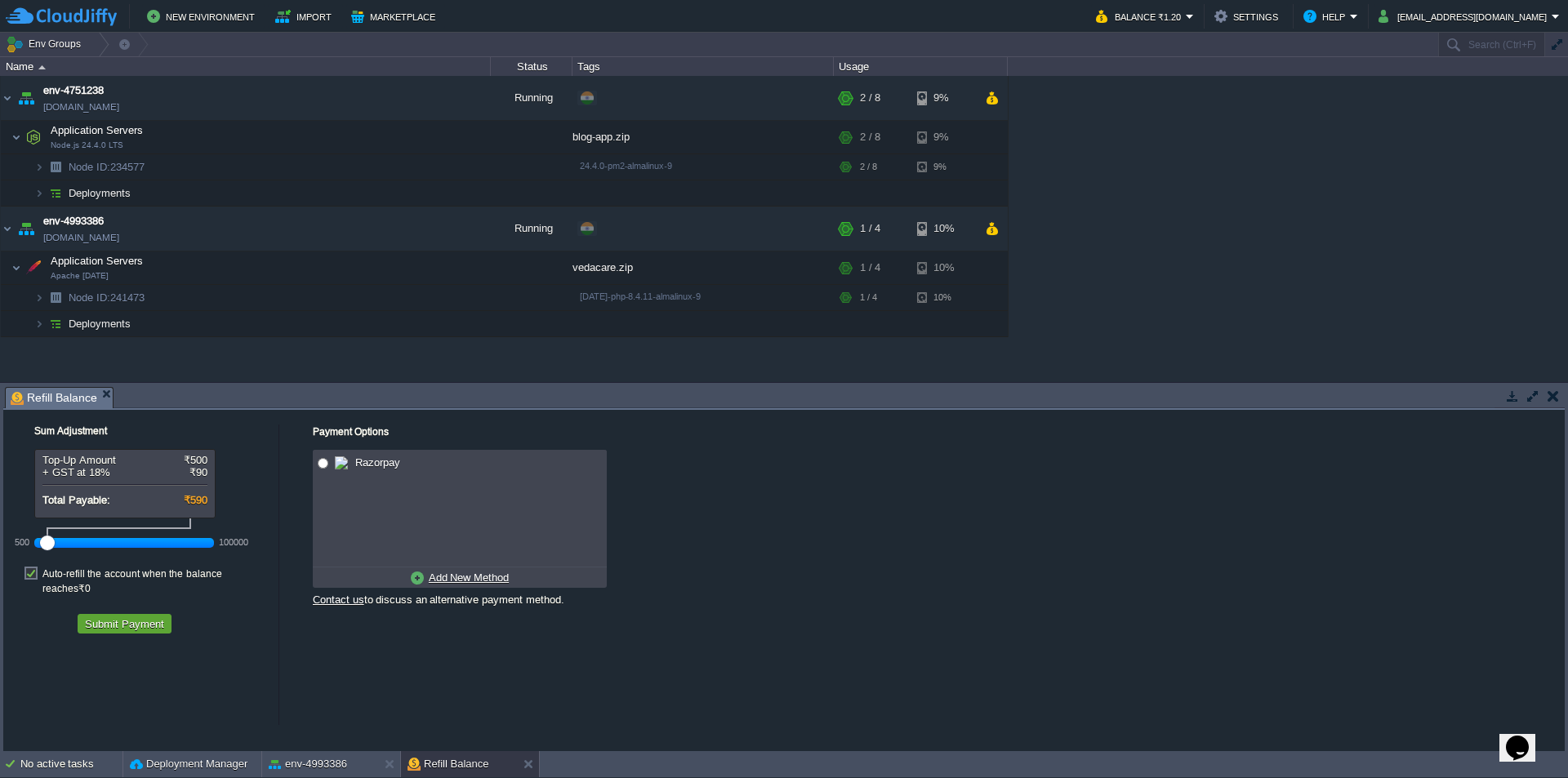
click at [0, 550] on div "Tasks Activity Log Archive Git / SVN Application Servers : Configs Refill Balan…" at bounding box center [784, 567] width 1568 height 368
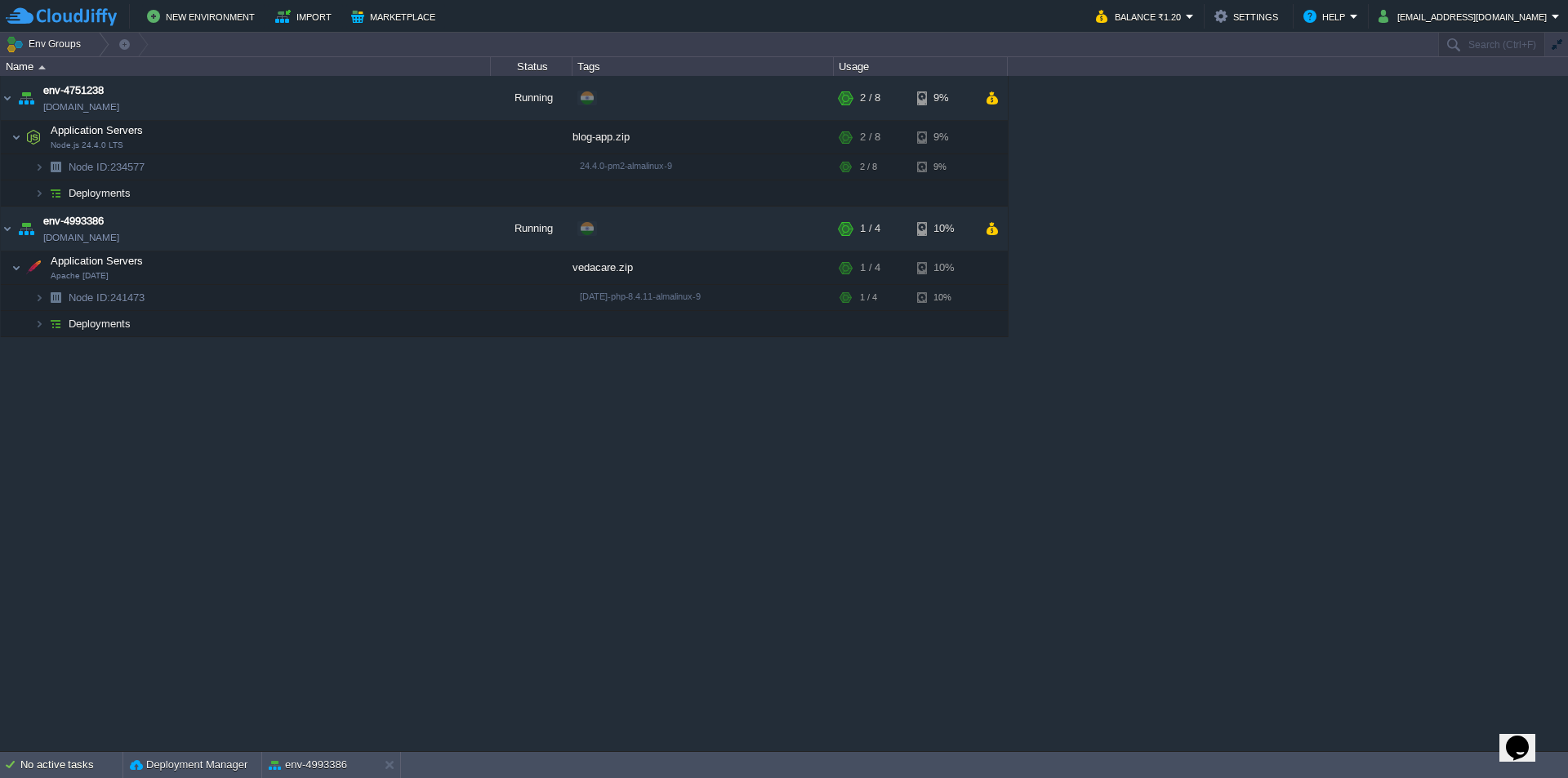
click at [228, 396] on div "env-4751238 [DOMAIN_NAME] Running + Add to Env Group RAM 13% CPU 1% 2 / 8 9% Ap…" at bounding box center [784, 413] width 1568 height 674
click at [477, 299] on em at bounding box center [470, 298] width 22 height 15
click at [182, 404] on div "env-4751238 [DOMAIN_NAME] Running + Add to Env Group RAM 13% CPU 1% 2 / 8 9% Ap…" at bounding box center [784, 413] width 1568 height 674
click at [486, 271] on td at bounding box center [471, 268] width 33 height 25
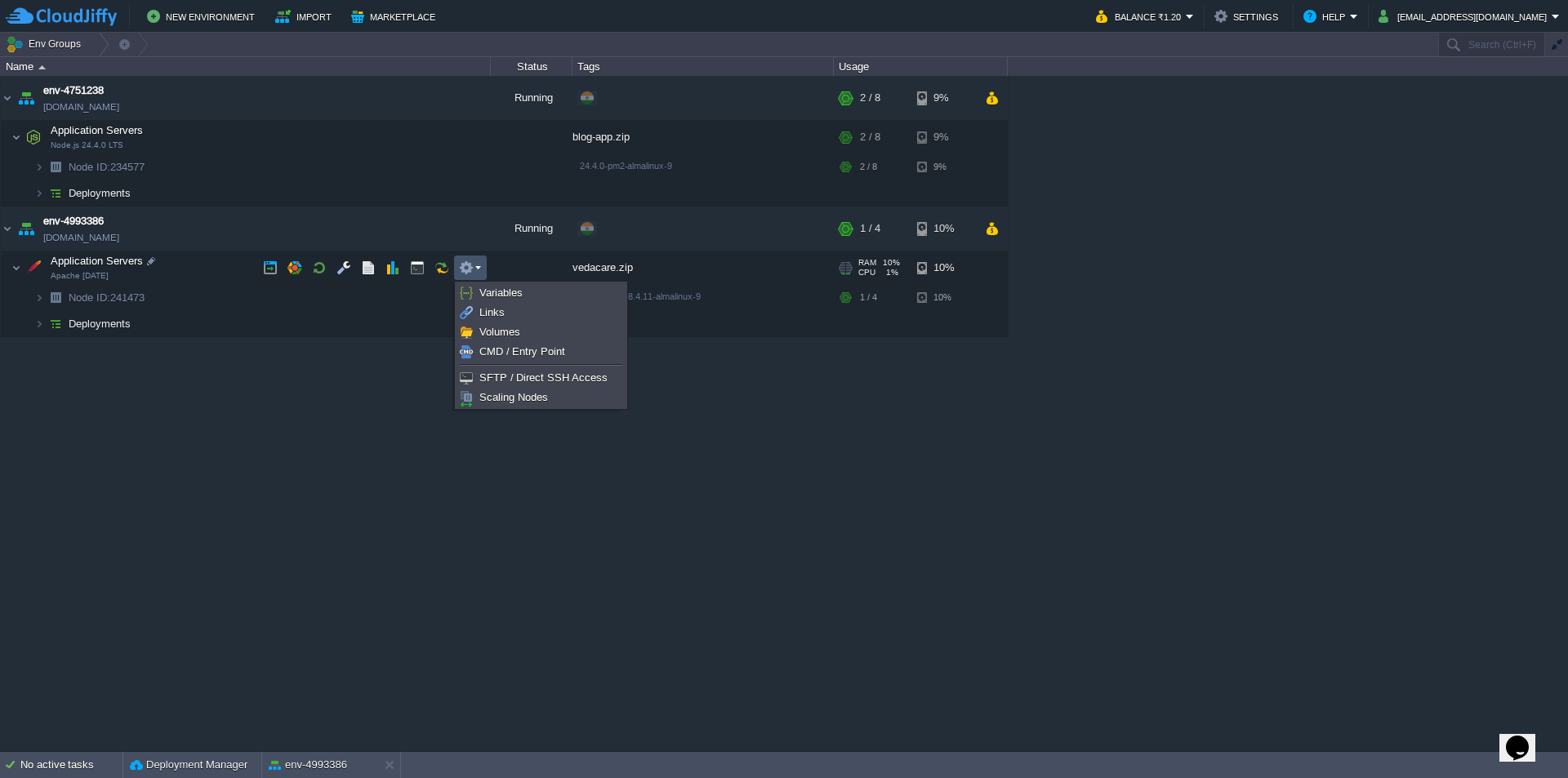
click at [207, 439] on div "env-4751238 [DOMAIN_NAME] Running + Add to Env Group RAM 13% CPU 1% 2 / 8 9% Ap…" at bounding box center [784, 413] width 1568 height 674
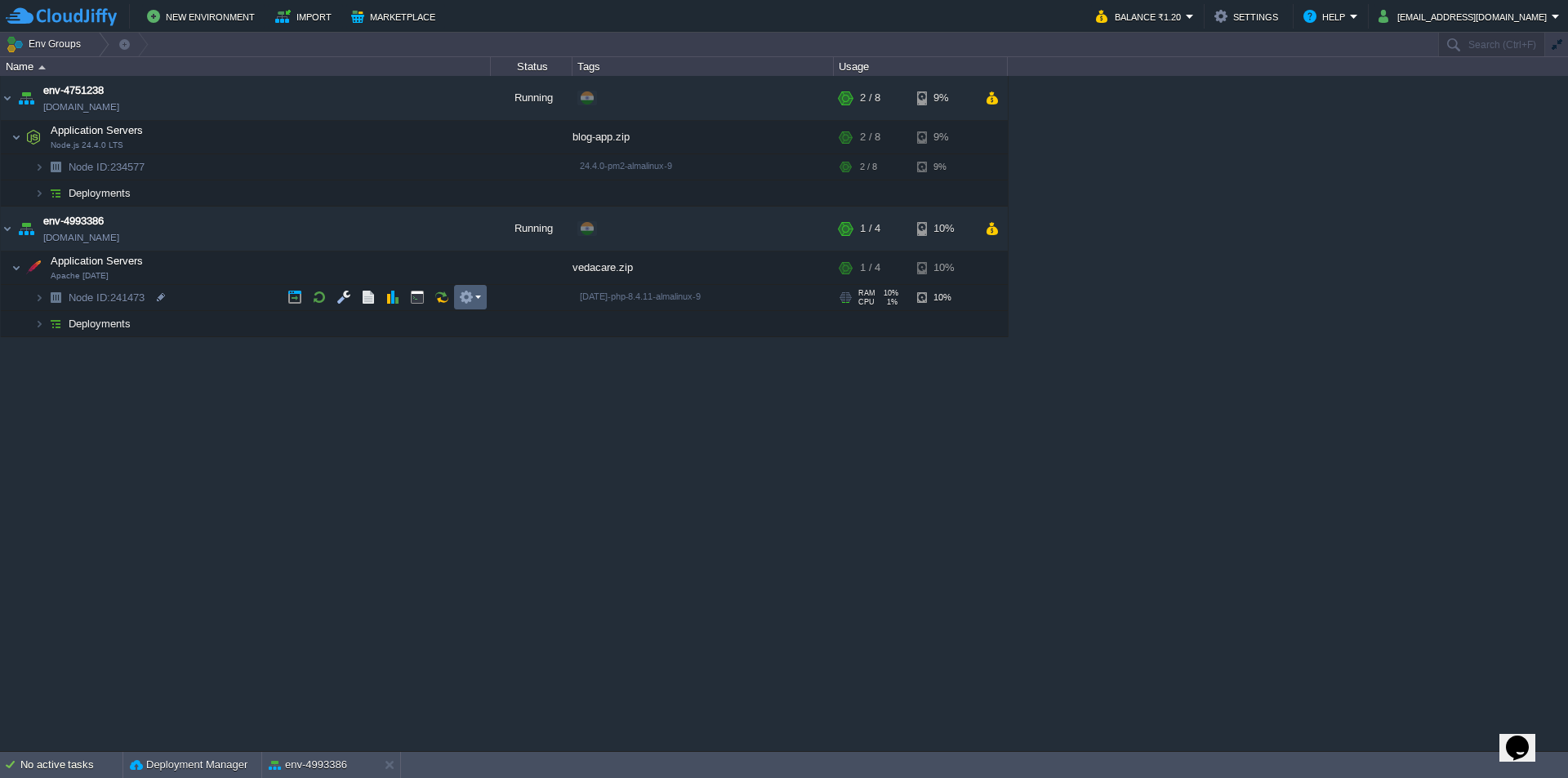
click at [481, 296] on td at bounding box center [471, 298] width 33 height 25
click at [362, 415] on div "env-4751238 [DOMAIN_NAME] Running + Add to Env Group RAM 13% CPU 1% 2 / 8 9% Ap…" at bounding box center [784, 413] width 1568 height 674
click at [427, 325] on button "button" at bounding box center [425, 323] width 15 height 15
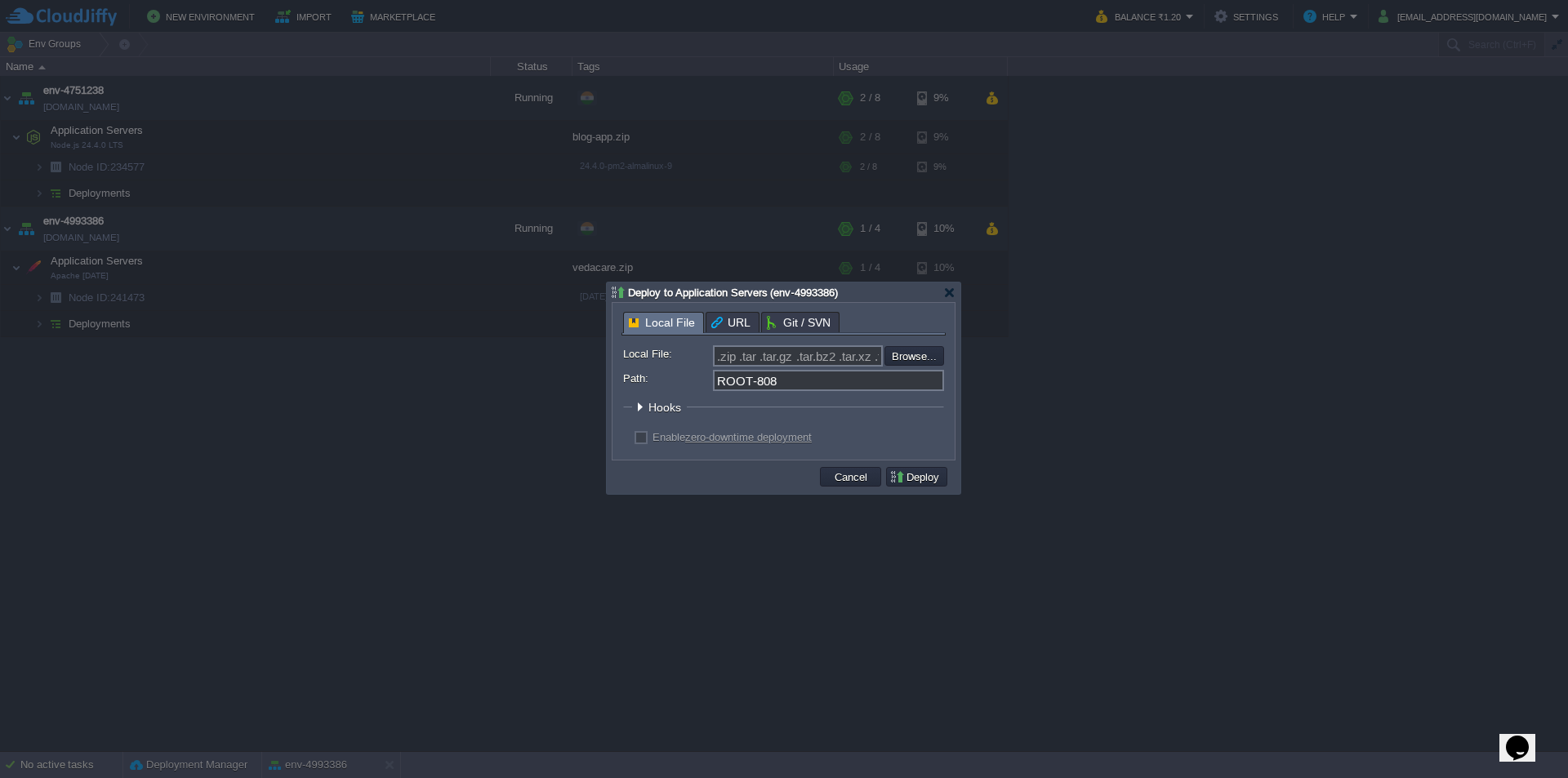
click at [955, 286] on div "Deploy to Application Servers (env-4993386)" at bounding box center [783, 293] width 344 height 20
click at [949, 296] on div at bounding box center [949, 293] width 12 height 12
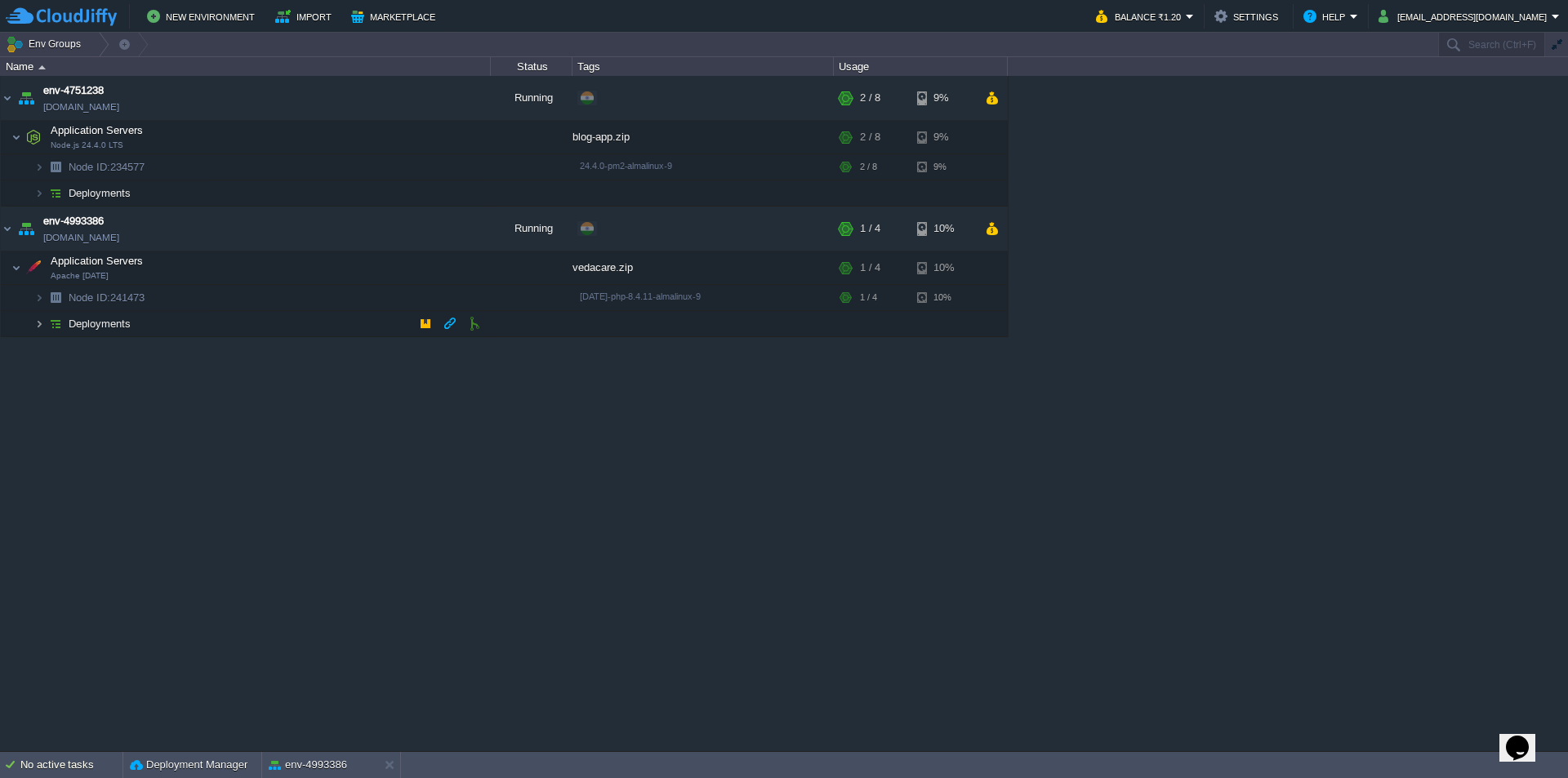
click at [43, 326] on img at bounding box center [40, 323] width 10 height 26
click at [477, 349] on button "button" at bounding box center [475, 349] width 15 height 15
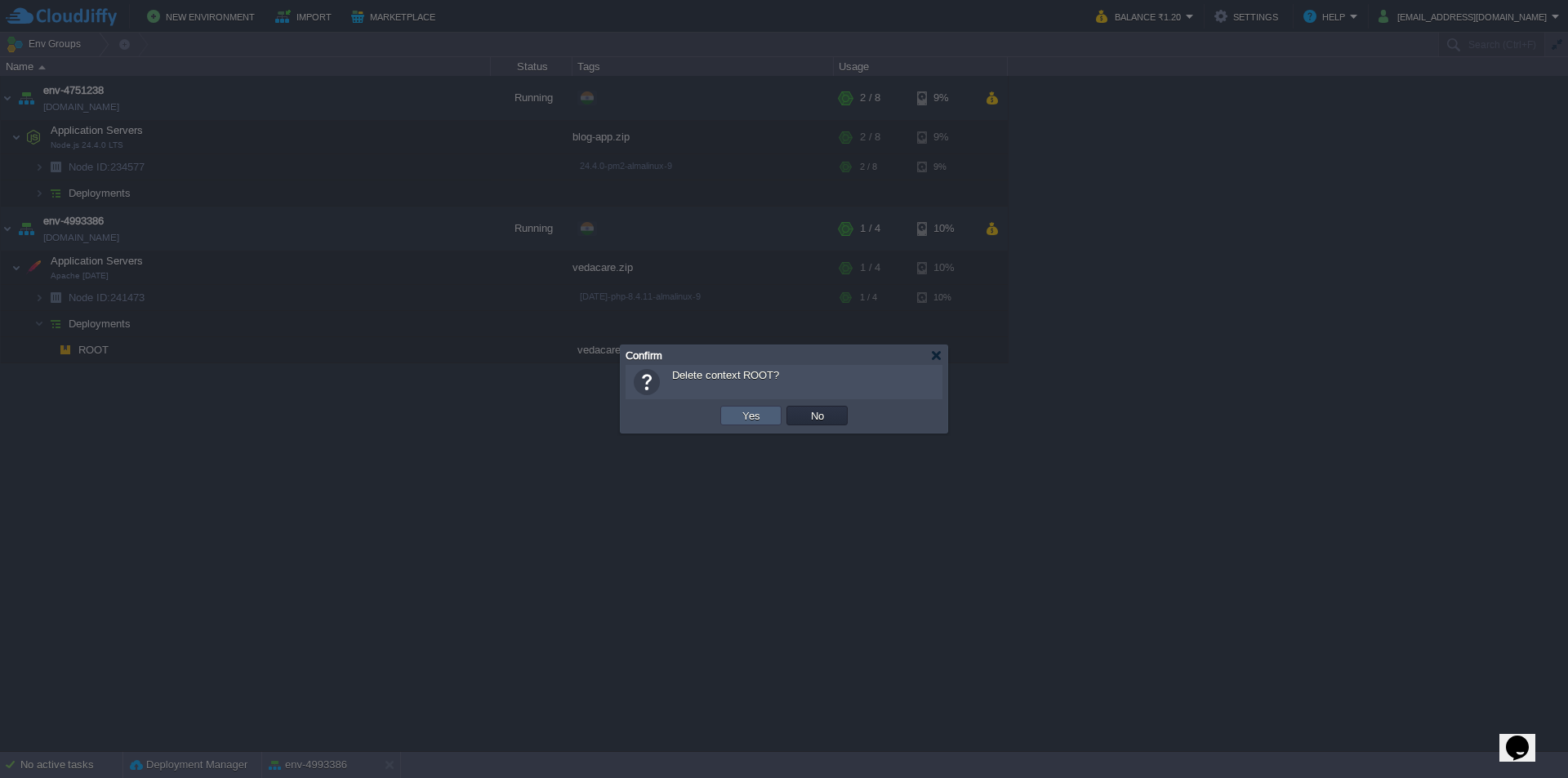
click at [754, 421] on button "Yes" at bounding box center [752, 415] width 28 height 15
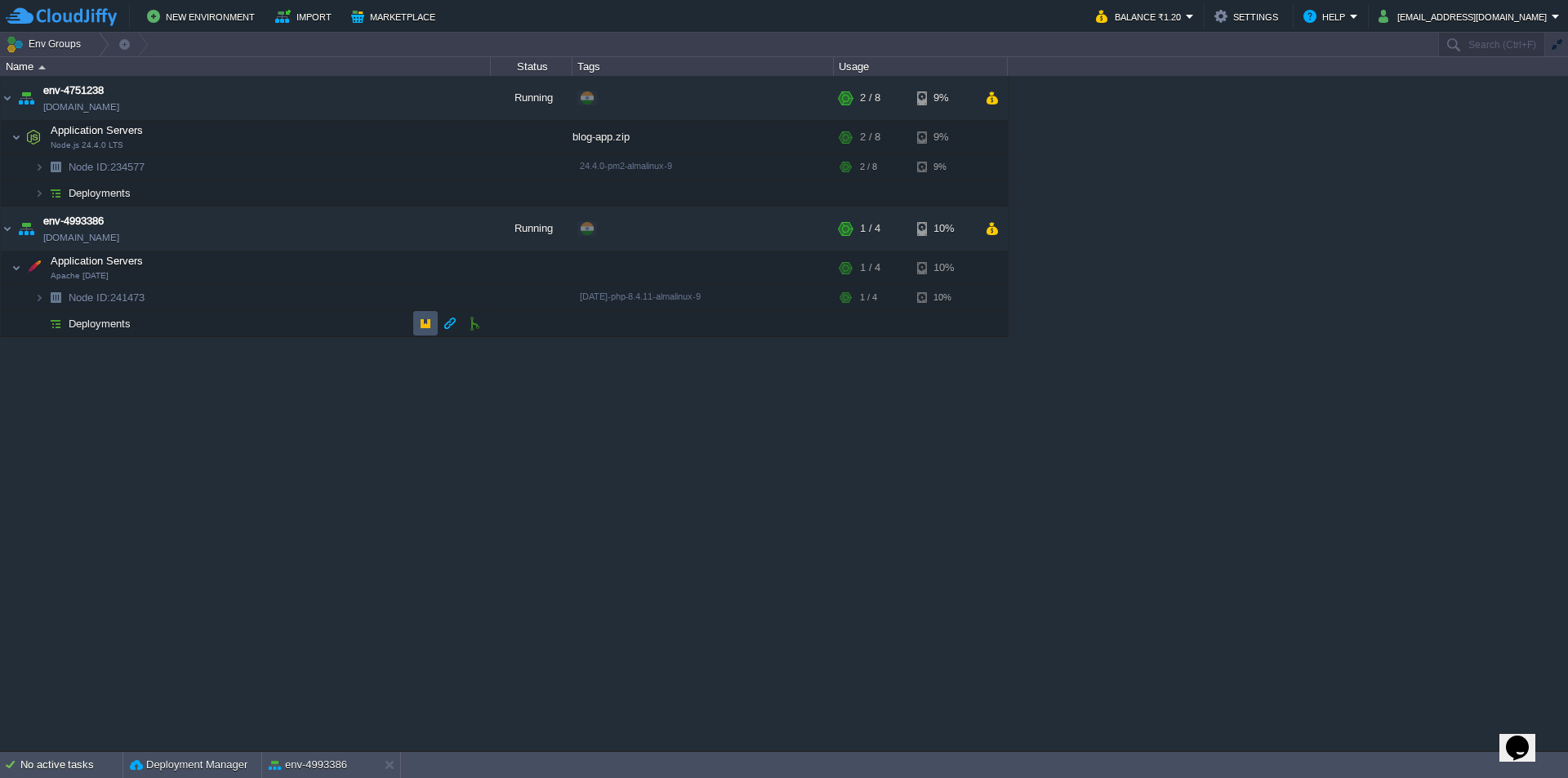
click at [423, 321] on button "button" at bounding box center [425, 323] width 15 height 15
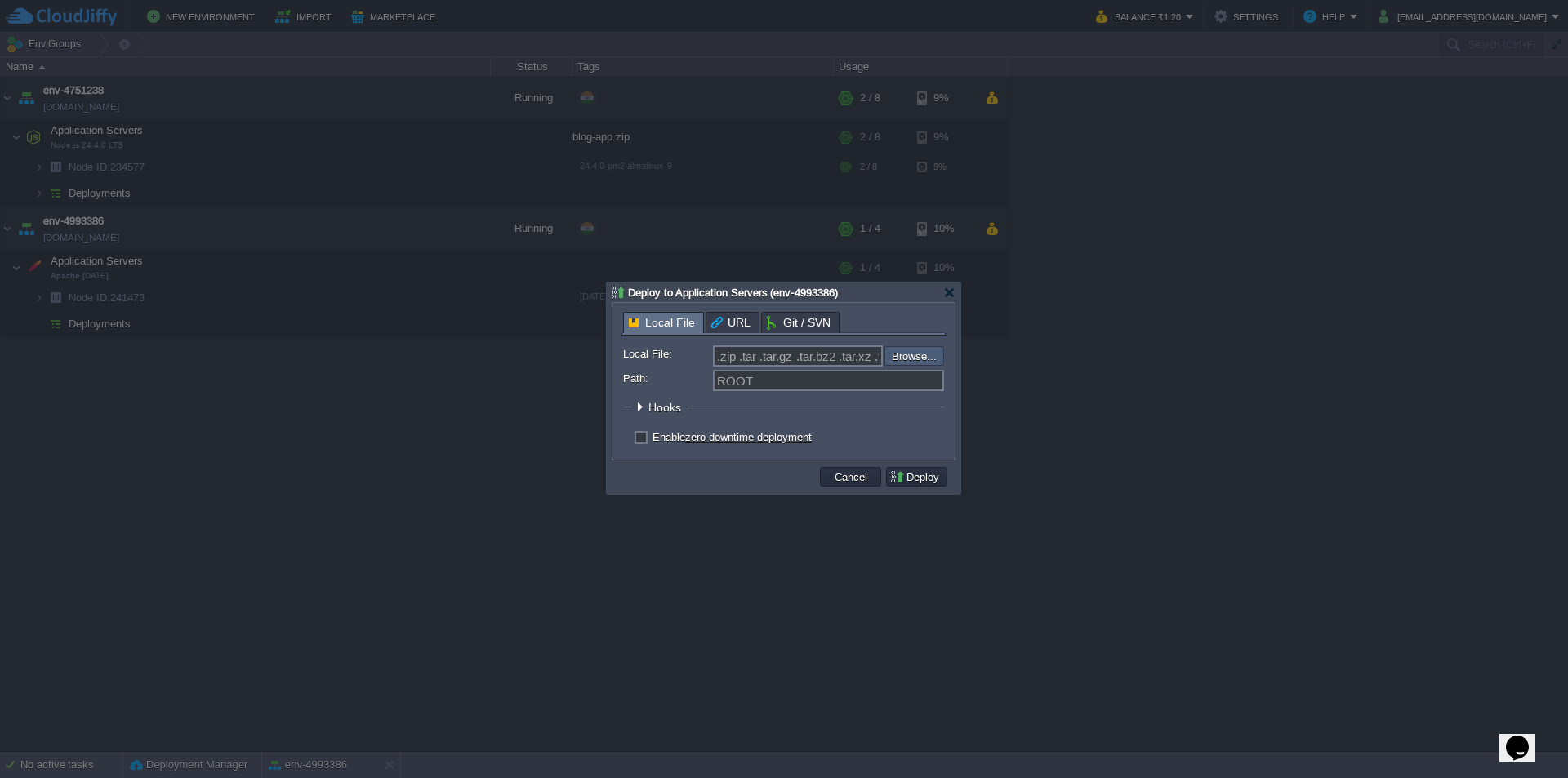
click at [924, 354] on input "file" at bounding box center [841, 356] width 207 height 20
click at [856, 484] on button "Cancel" at bounding box center [851, 477] width 43 height 15
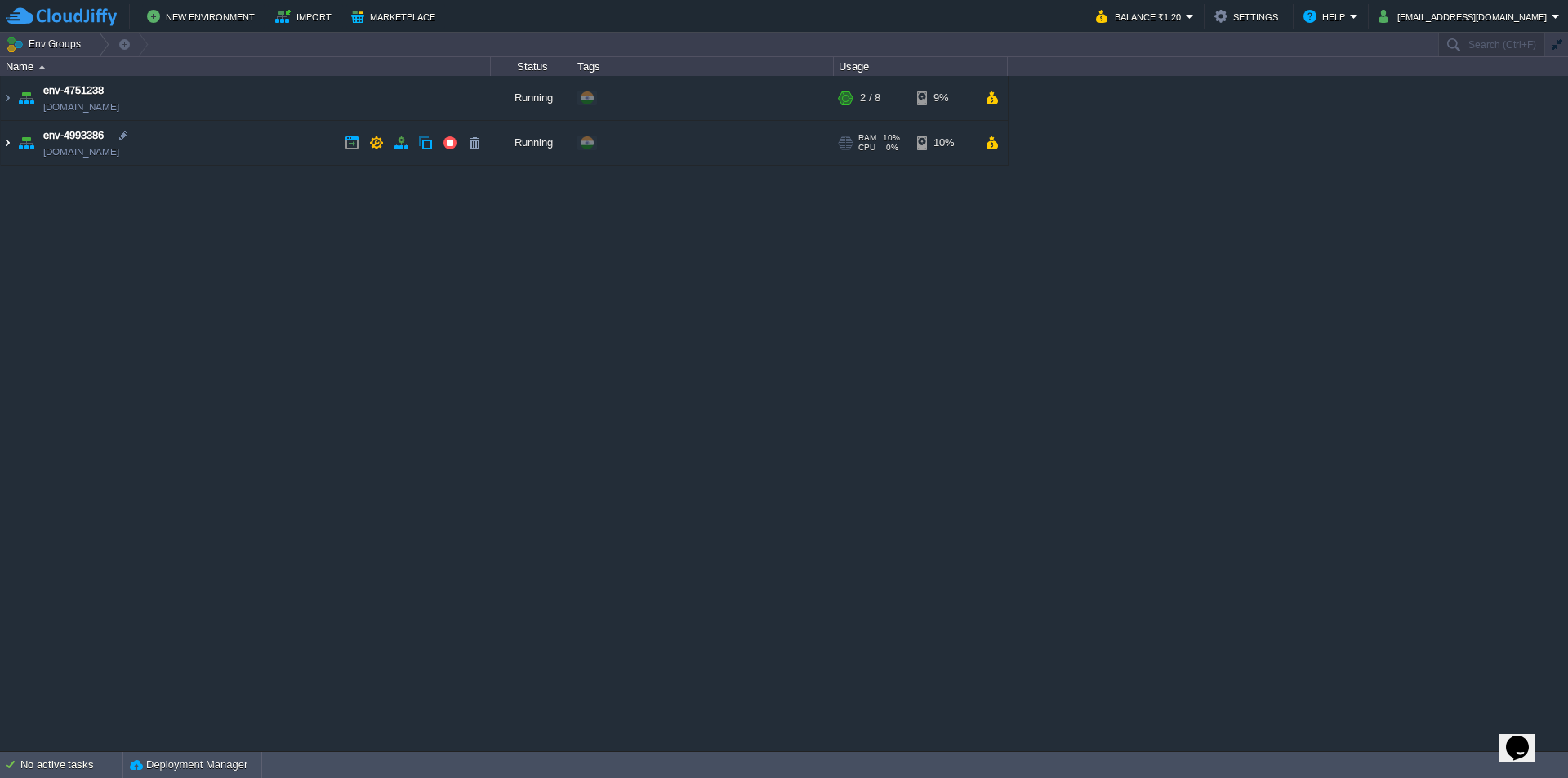
click at [5, 143] on img at bounding box center [7, 143] width 13 height 44
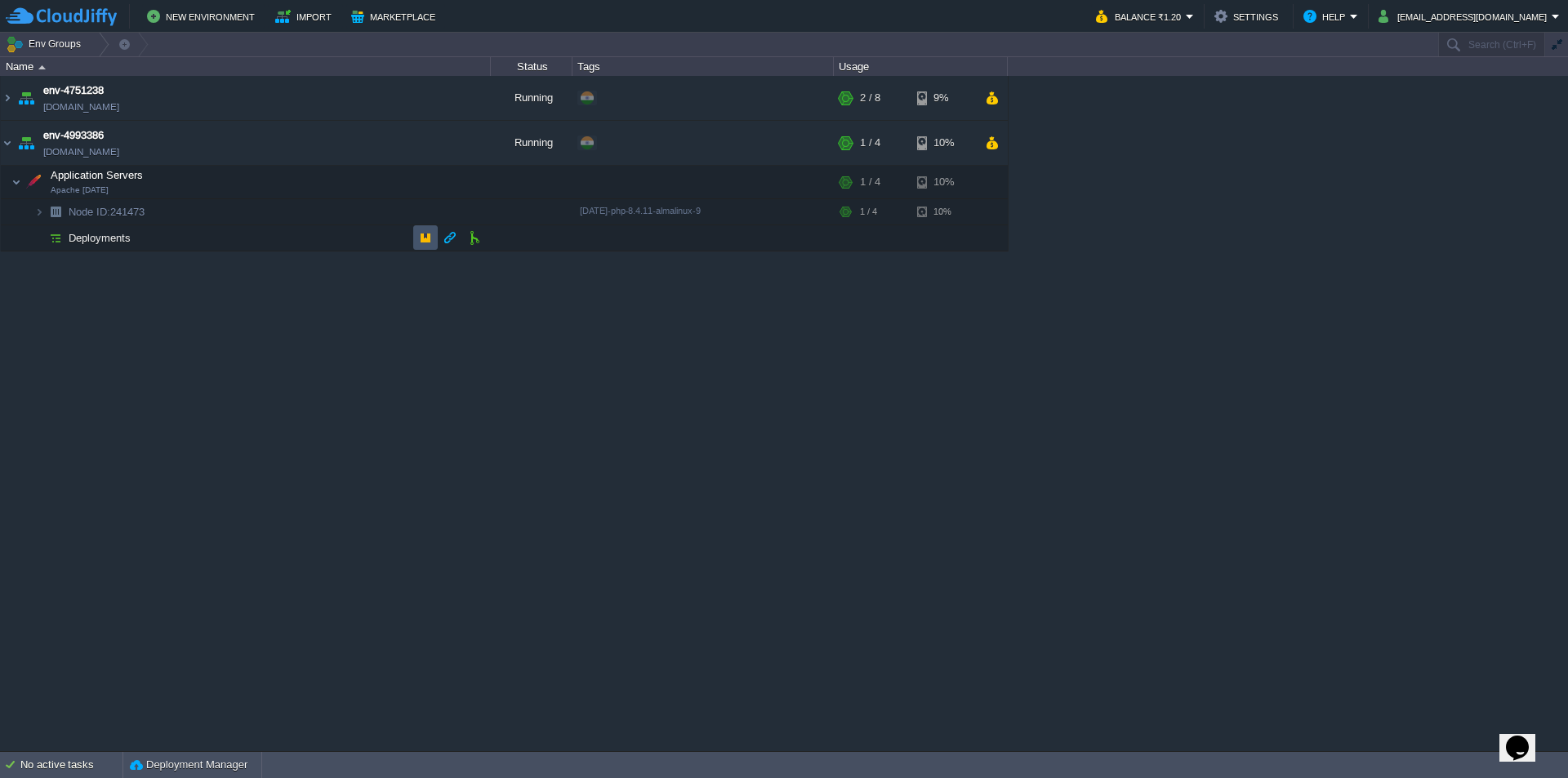
click at [421, 240] on button "button" at bounding box center [425, 237] width 15 height 15
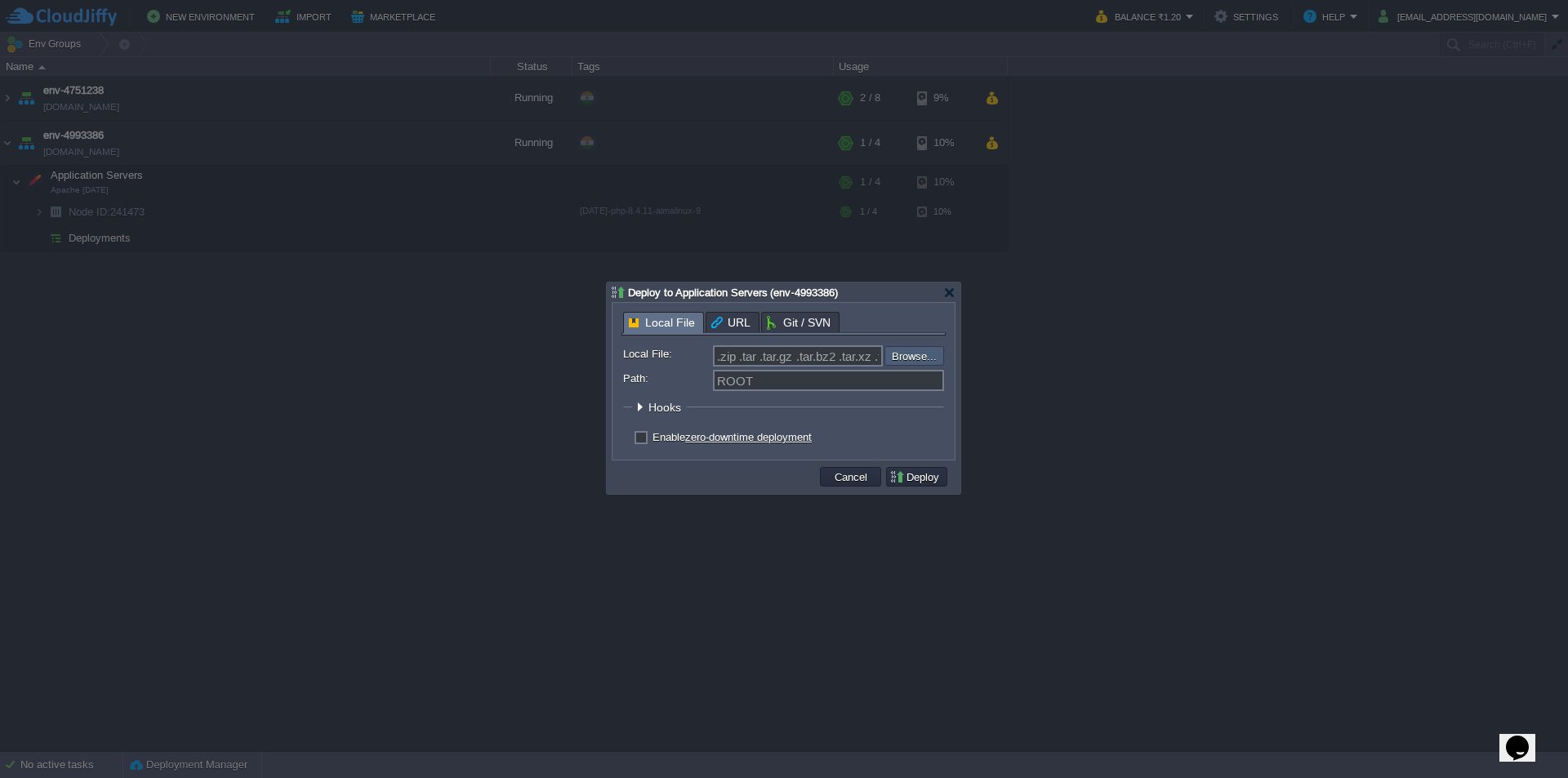
click at [921, 355] on input "file" at bounding box center [841, 356] width 207 height 20
type input "C:\fakepath\vedacare.zip"
type input "vedacare.zip"
click at [927, 476] on button "Deploy" at bounding box center [917, 477] width 54 height 15
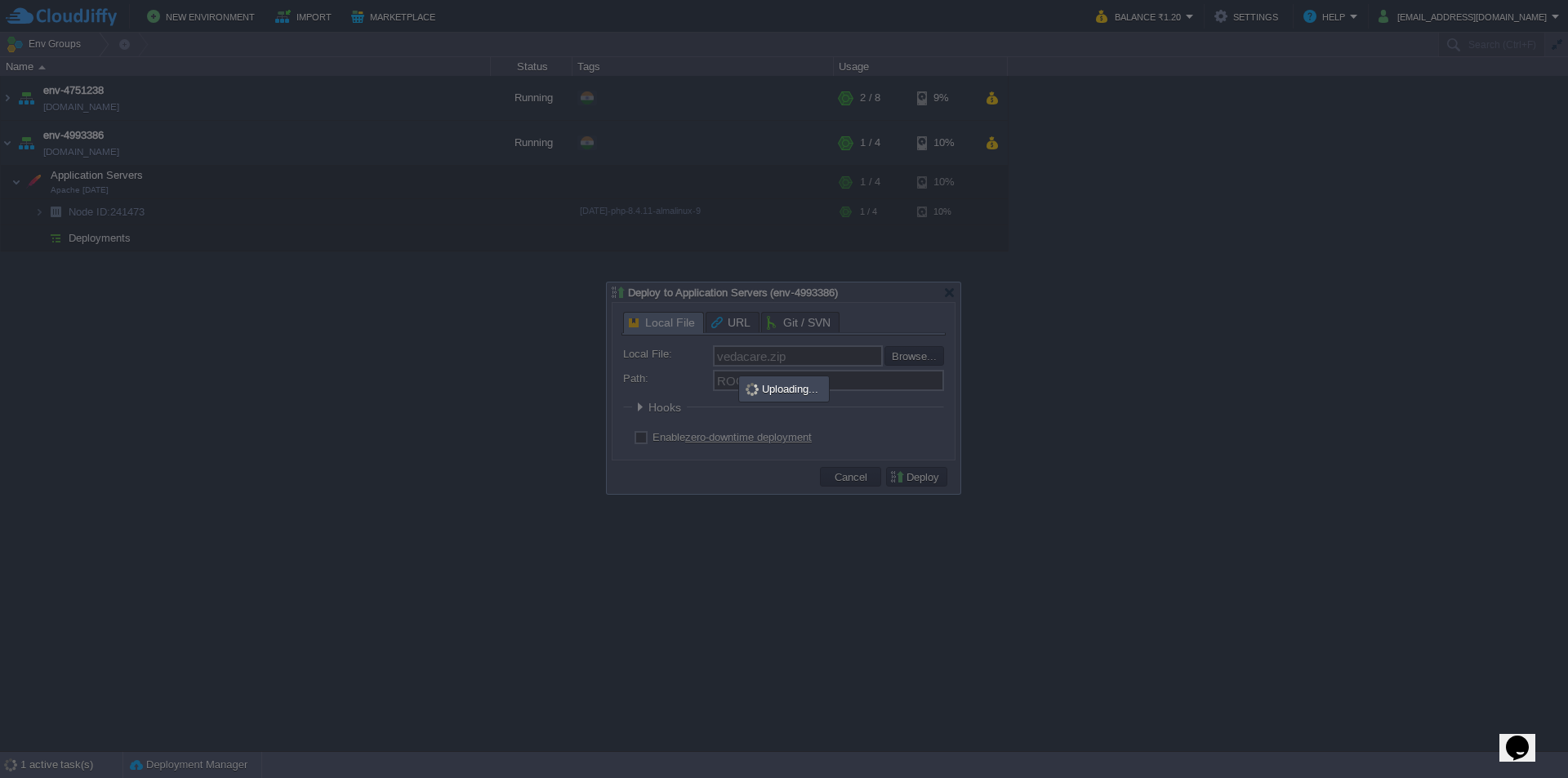
click at [359, 433] on div at bounding box center [784, 389] width 1568 height 778
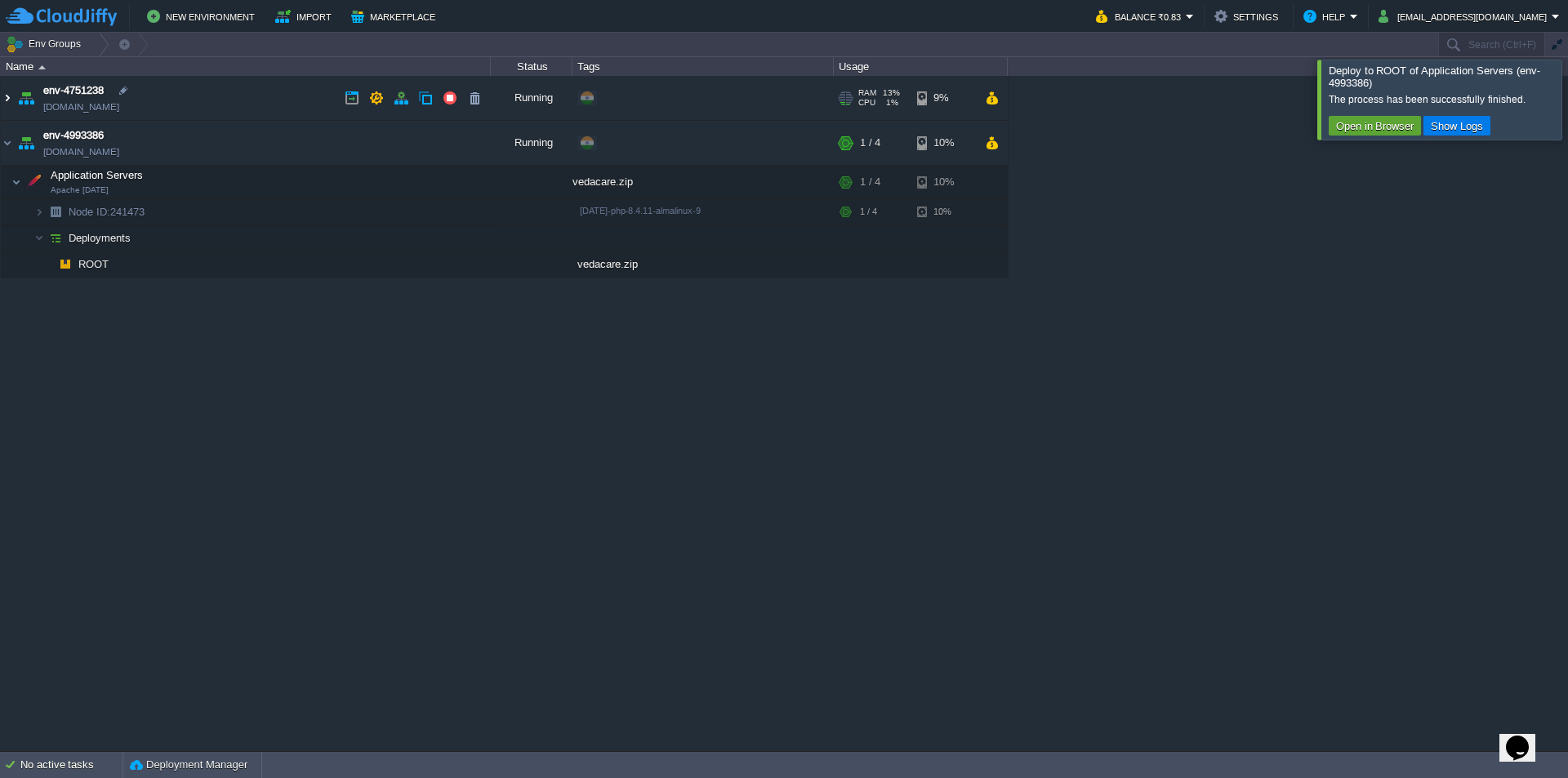
click at [12, 99] on img at bounding box center [7, 97] width 13 height 44
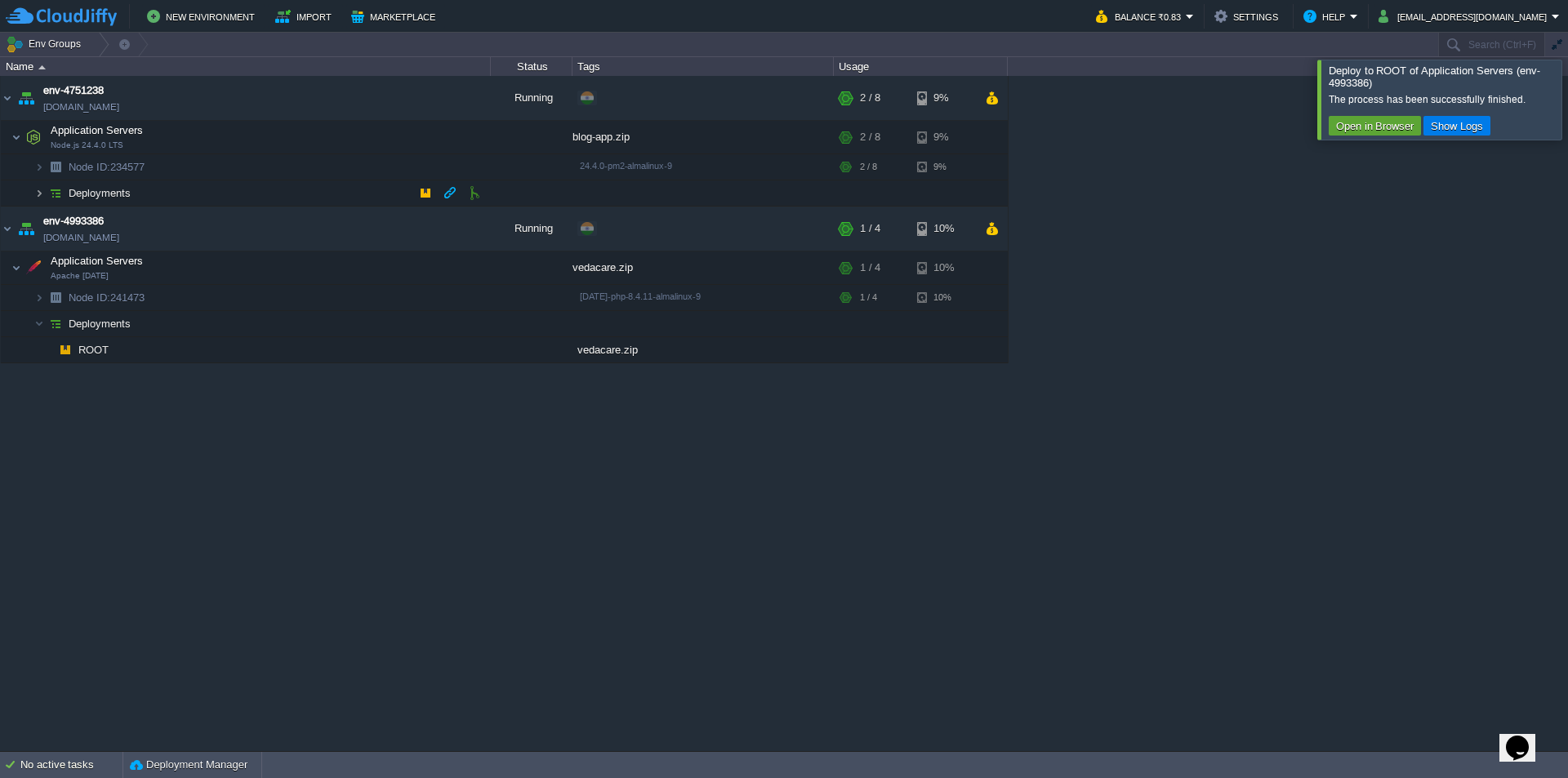
click at [37, 191] on img at bounding box center [40, 193] width 10 height 26
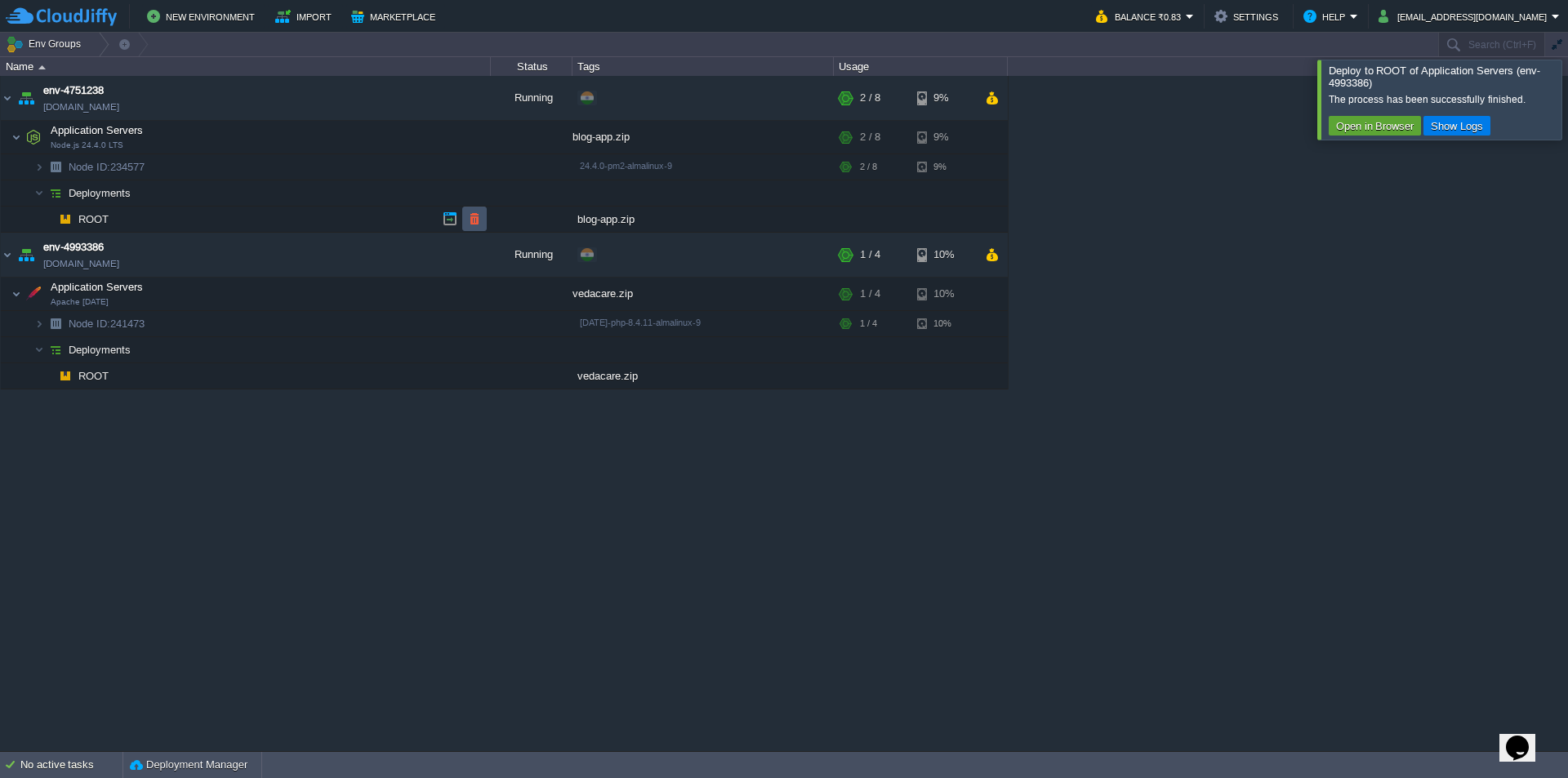
click at [477, 218] on button "button" at bounding box center [475, 219] width 15 height 15
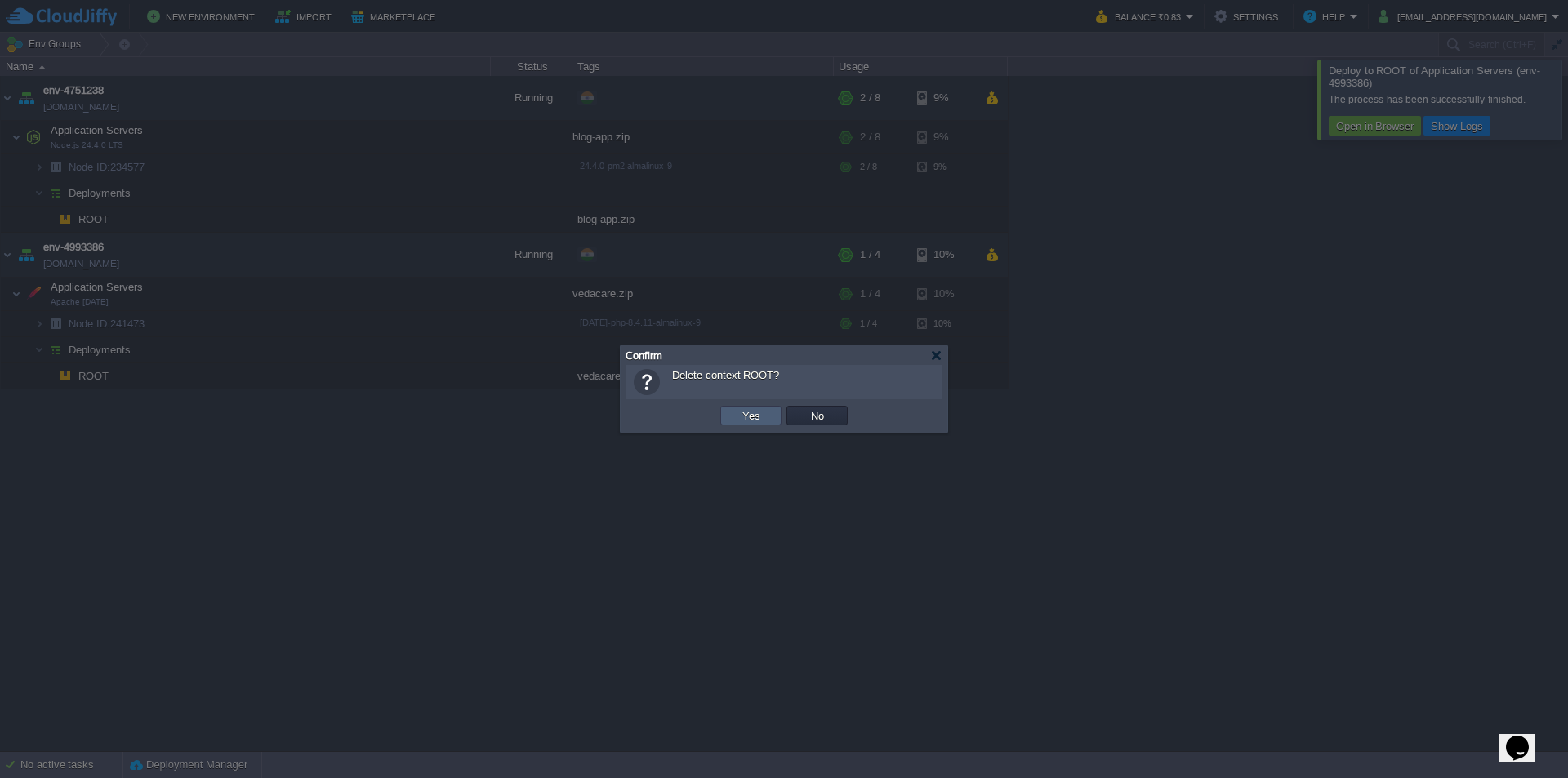
click at [749, 419] on button "Yes" at bounding box center [752, 415] width 28 height 15
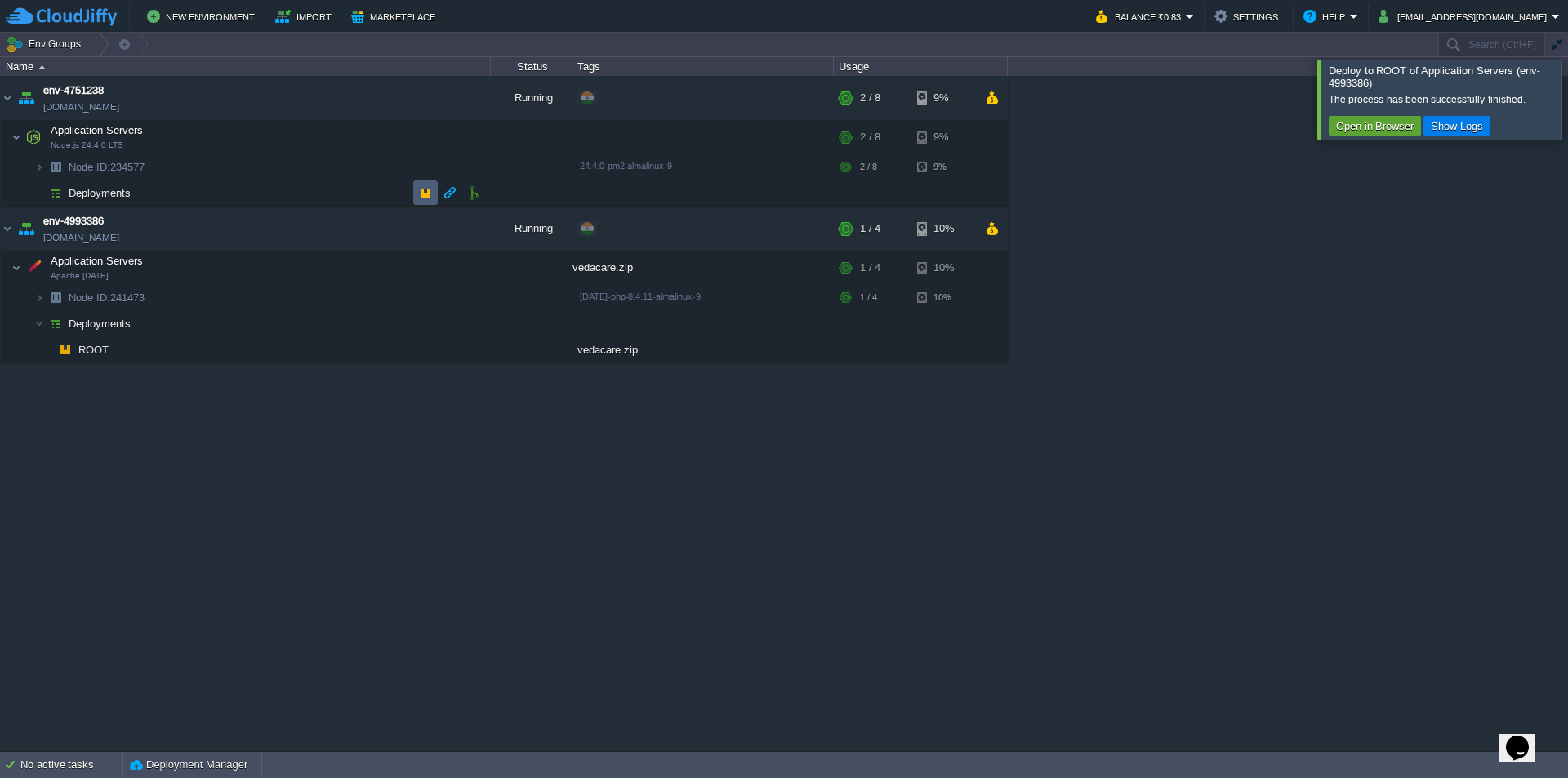
click at [423, 194] on button "button" at bounding box center [425, 193] width 15 height 15
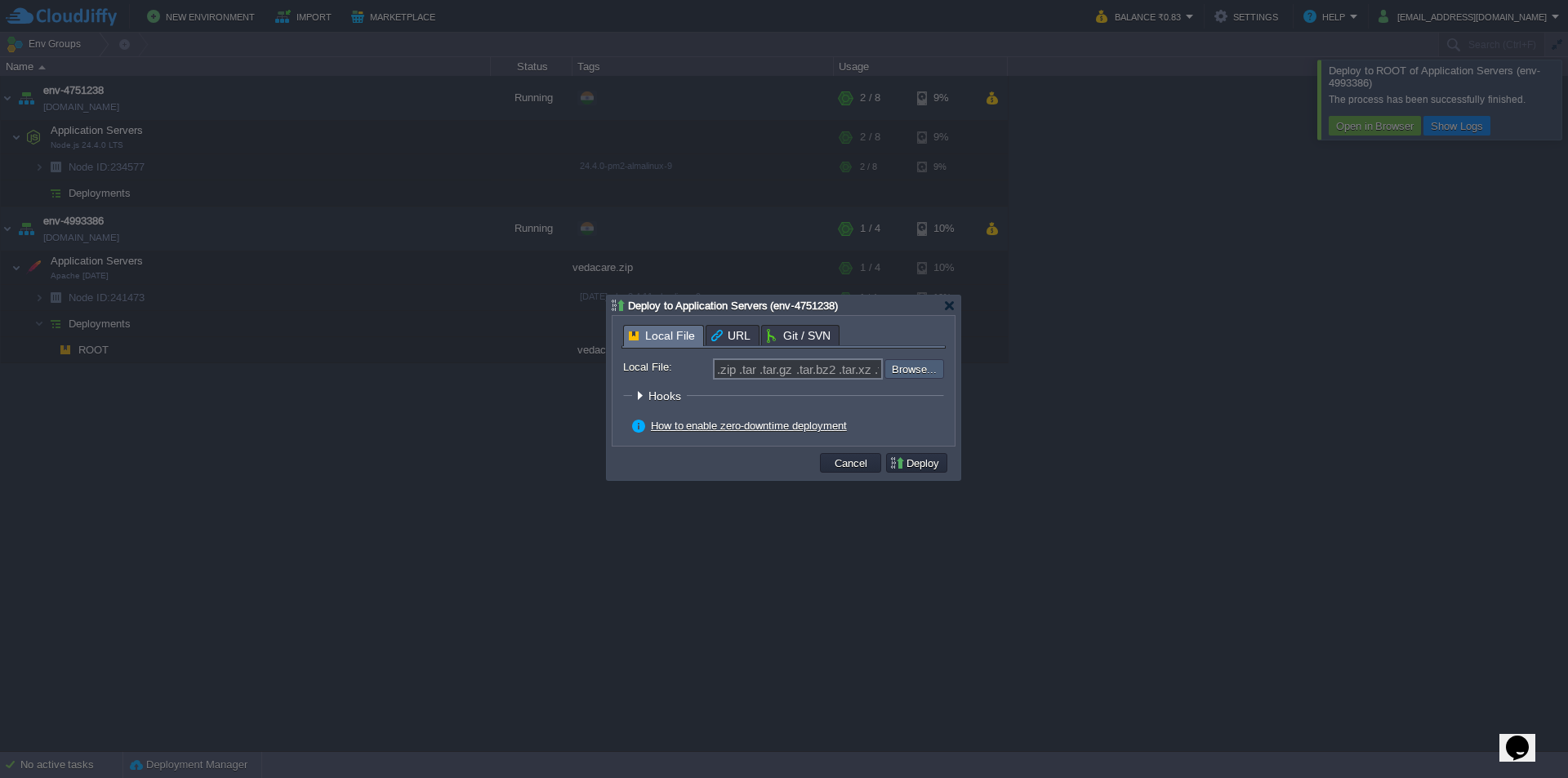
click at [917, 374] on input "file" at bounding box center [841, 369] width 207 height 20
type input "C:\fakepath\blog-app.zip"
type input "blog-app.zip"
click at [928, 462] on button "Deploy" at bounding box center [917, 463] width 54 height 15
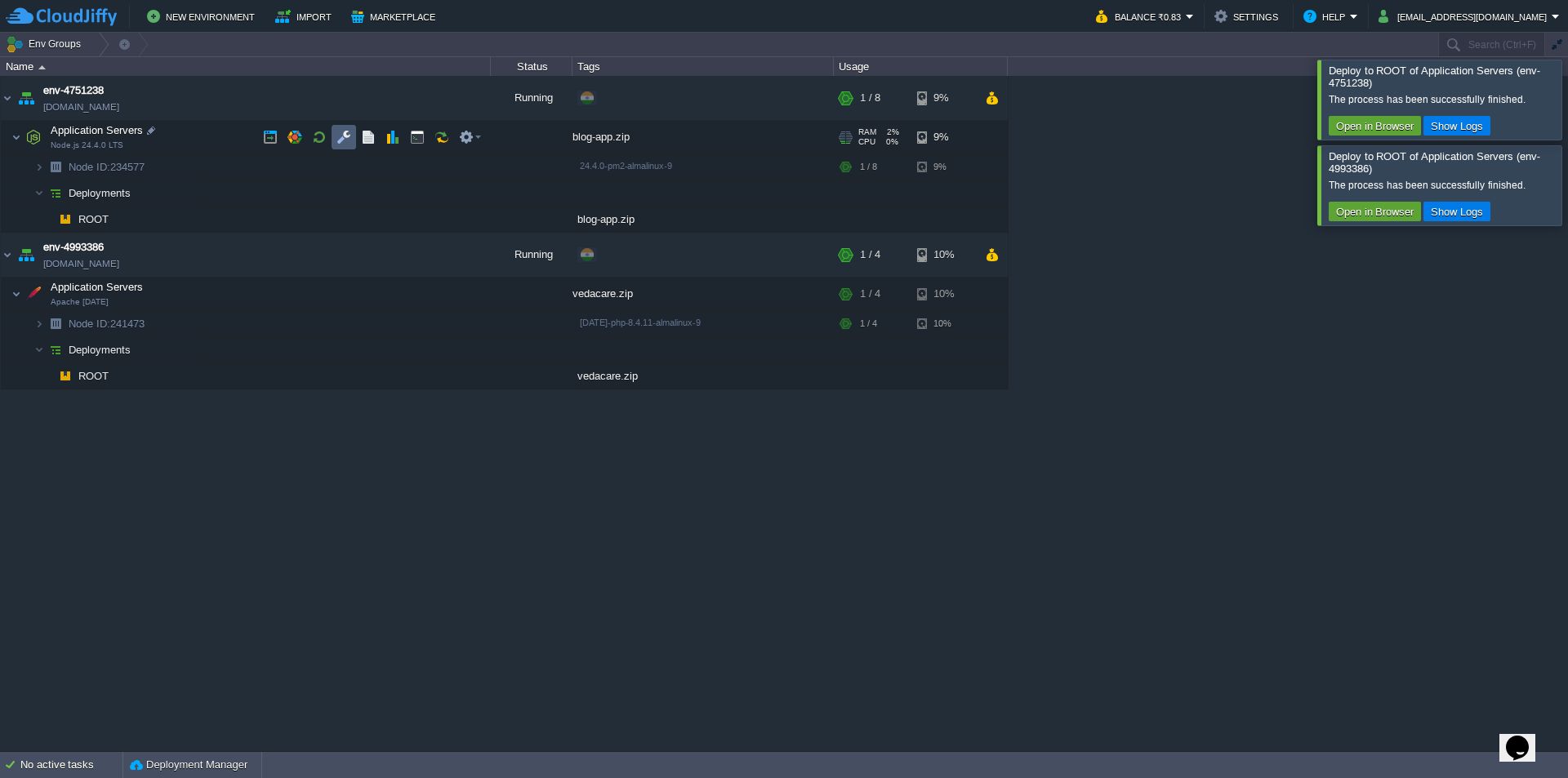
click at [346, 136] on button "button" at bounding box center [344, 138] width 15 height 15
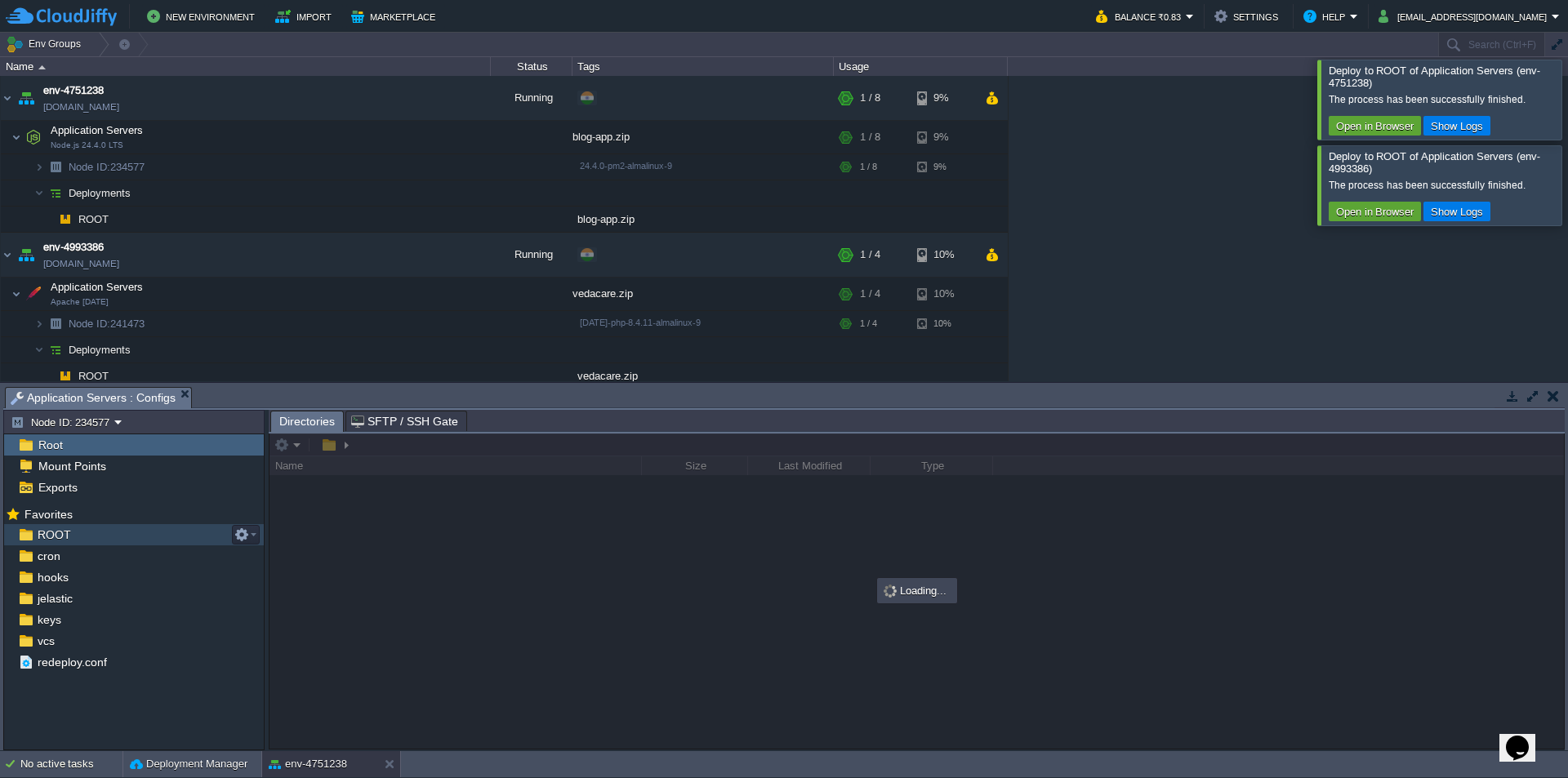
click at [54, 533] on span "ROOT" at bounding box center [54, 535] width 40 height 15
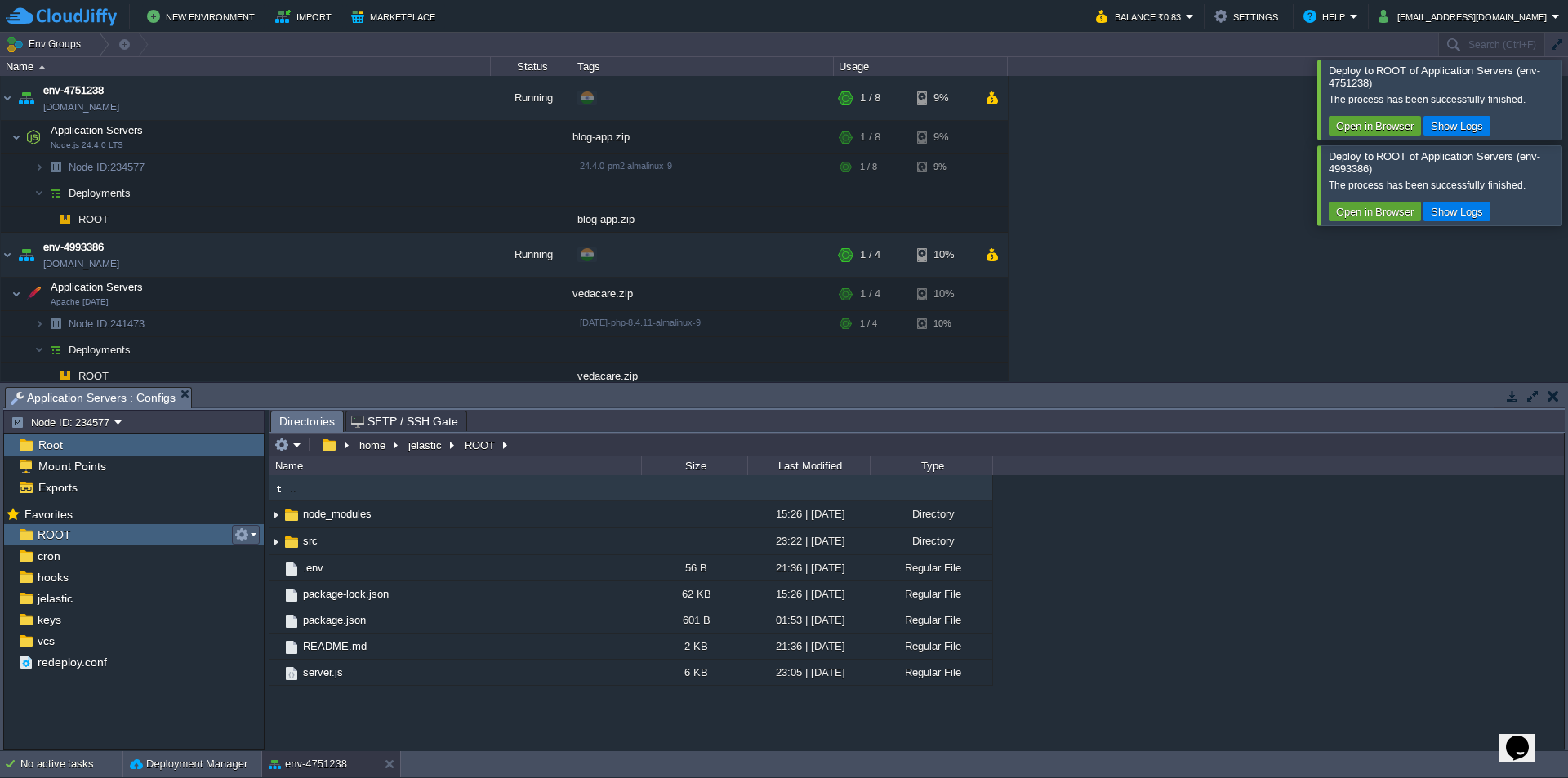
click at [251, 535] on em at bounding box center [245, 535] width 22 height 15
click at [289, 560] on span "Copy Path" at bounding box center [282, 557] width 49 height 12
click at [415, 142] on button "button" at bounding box center [417, 138] width 15 height 15
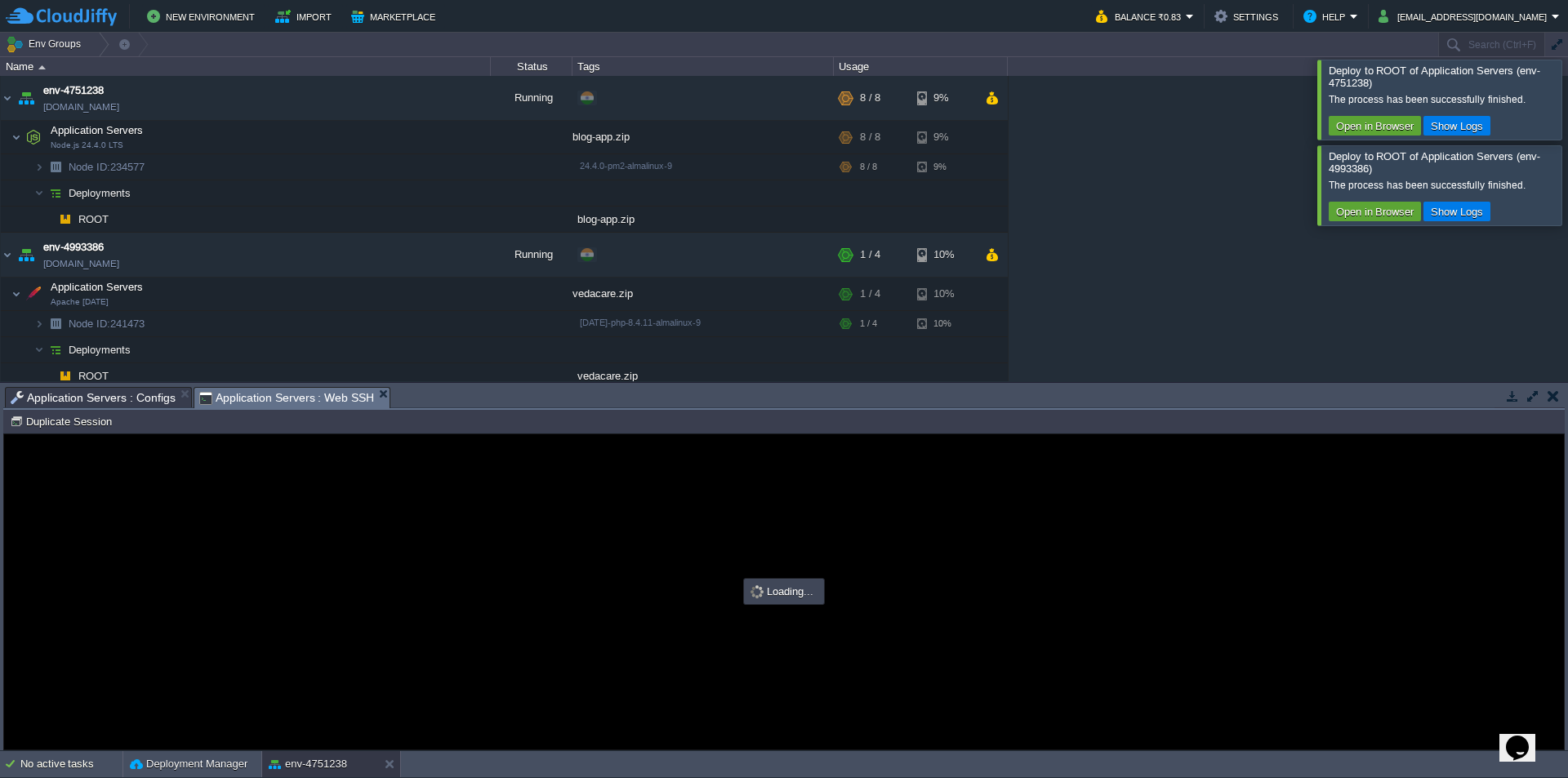
type input "#000000"
click at [1567, 91] on div at bounding box center [1588, 99] width 0 height 79
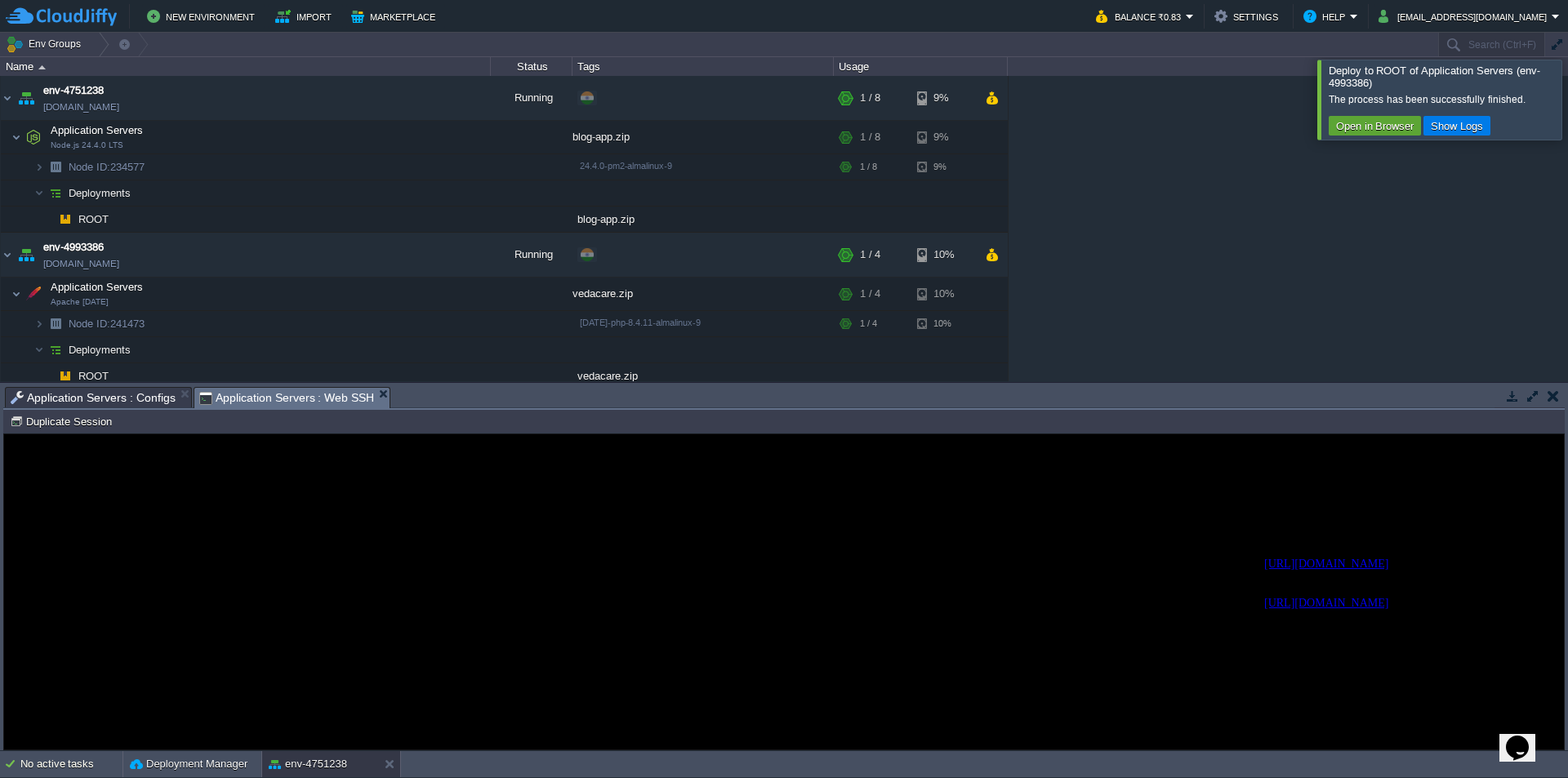
click at [1567, 124] on div at bounding box center [1588, 99] width 0 height 79
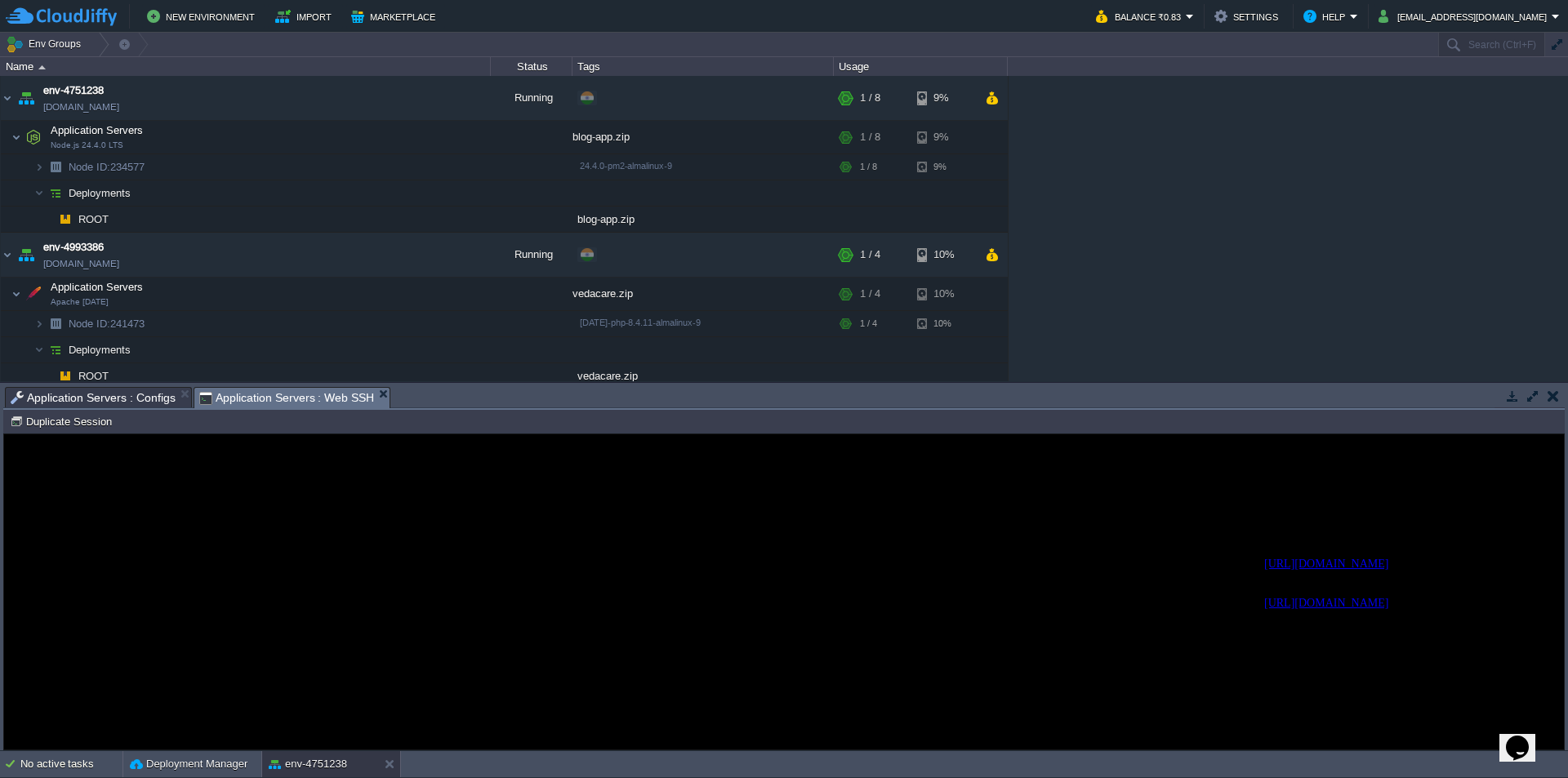
click at [1235, 298] on div "env-4751238 env-4751238.cloudjiffy.net Running + Add to Env Group RAM 12% CPU 1…" at bounding box center [784, 228] width 1568 height 305
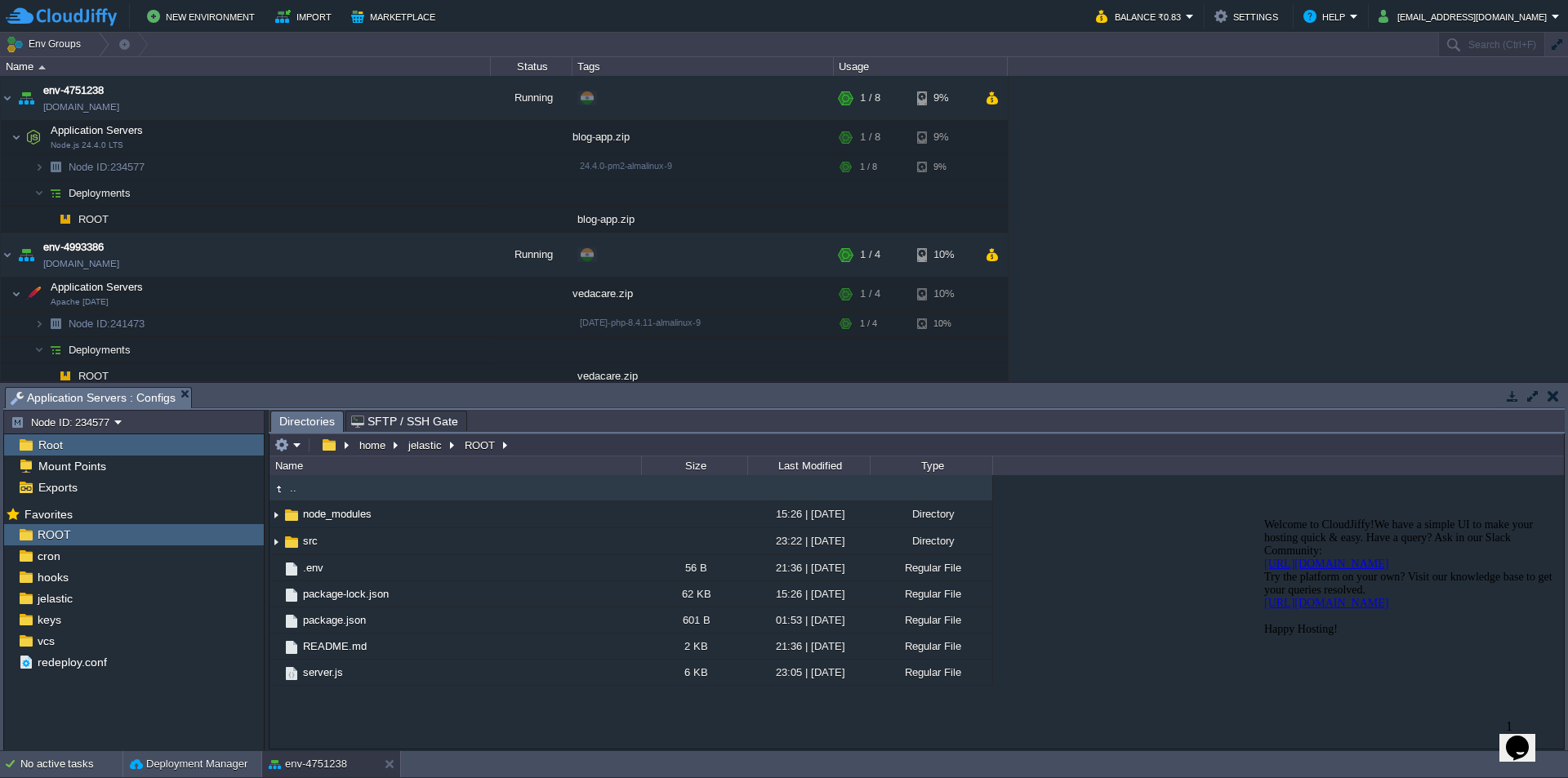
click at [1523, 741] on icon "$i18n('chat', 'chat_widget')" at bounding box center [1518, 748] width 23 height 25
click at [1523, 745] on icon "$i18n('chat', 'chat_widget')" at bounding box center [1514, 751] width 20 height 12
click at [1318, 206] on div "env-4751238 env-4751238.cloudjiffy.net Running + Add to Env Group RAM 12% CPU 1…" at bounding box center [784, 228] width 1568 height 305
